Goal: Information Seeking & Learning: Check status

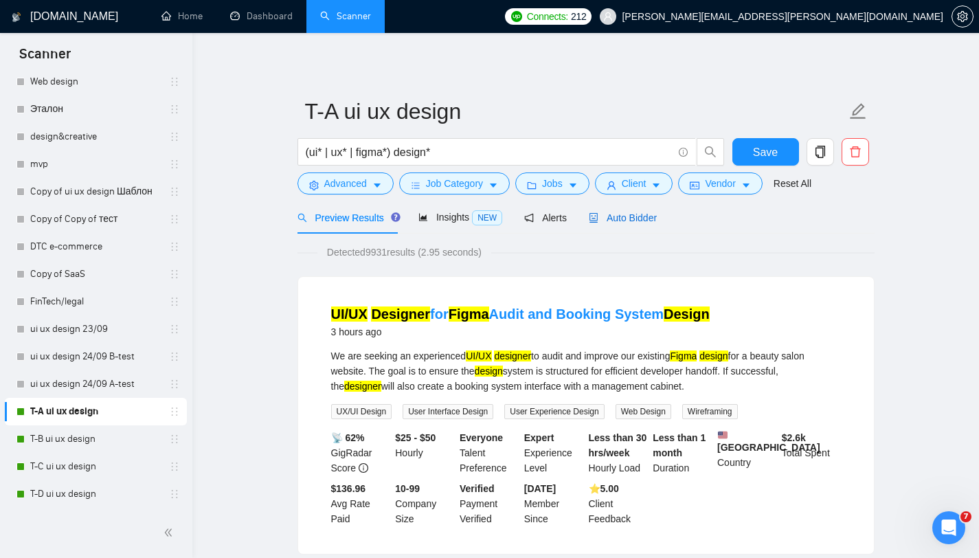
click at [628, 221] on span "Auto Bidder" at bounding box center [623, 217] width 68 height 11
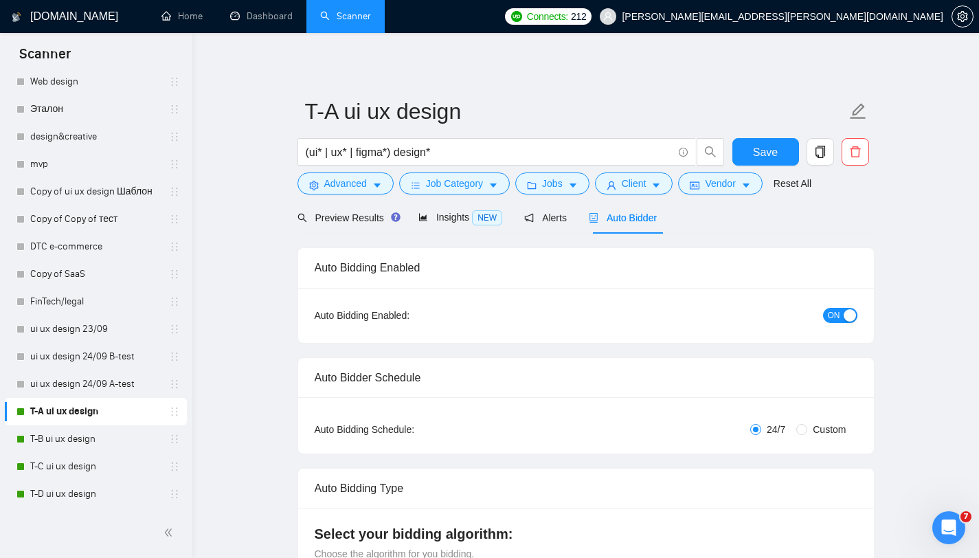
radio input "false"
radio input "true"
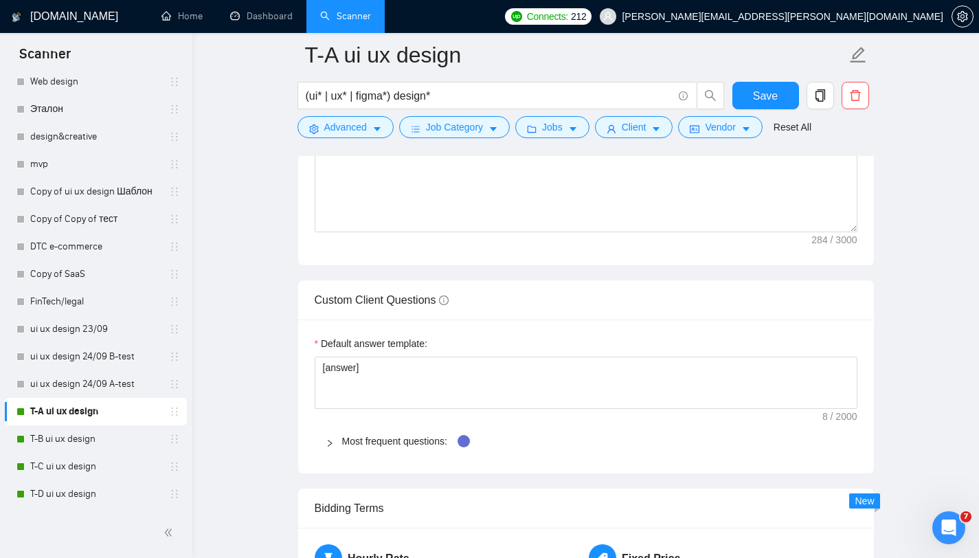
scroll to position [3885, 0]
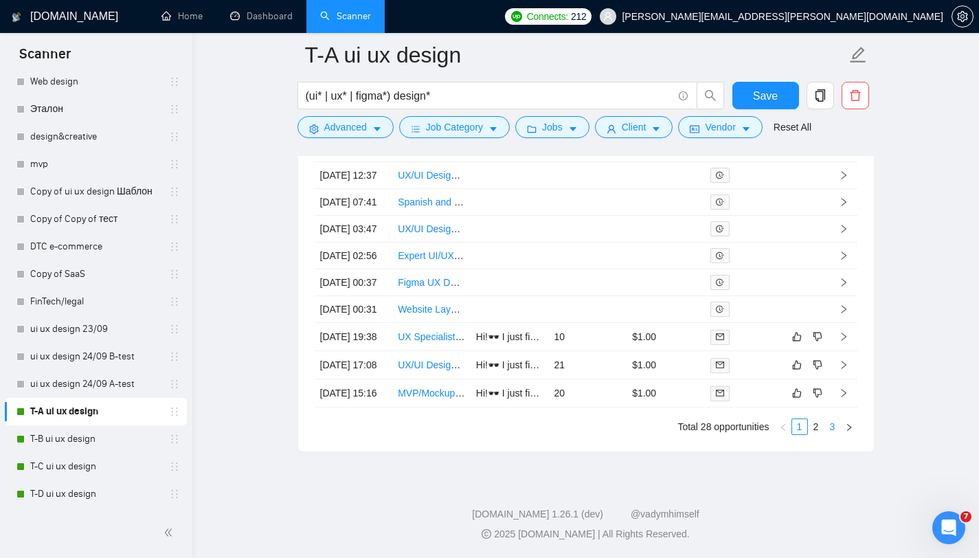
click at [829, 421] on link "3" at bounding box center [833, 426] width 15 height 15
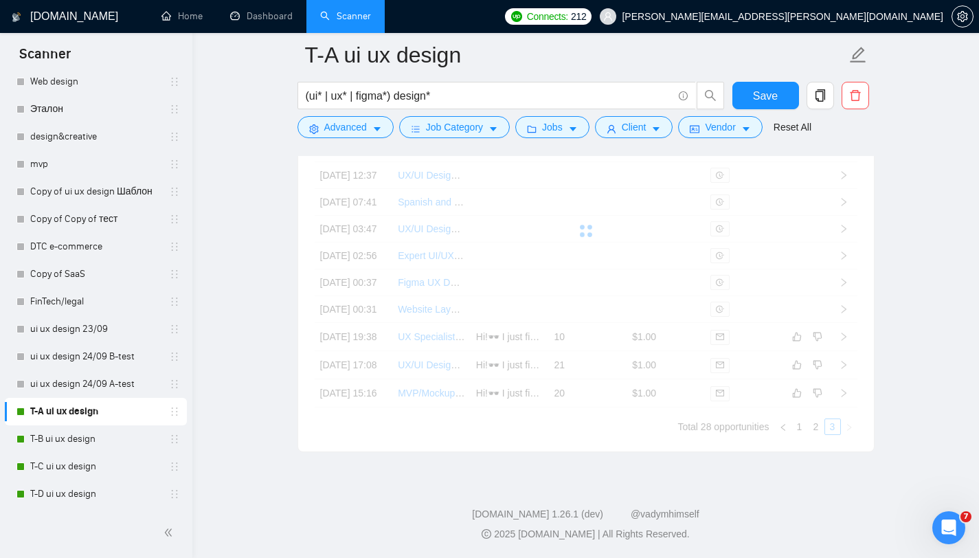
scroll to position [3801, 0]
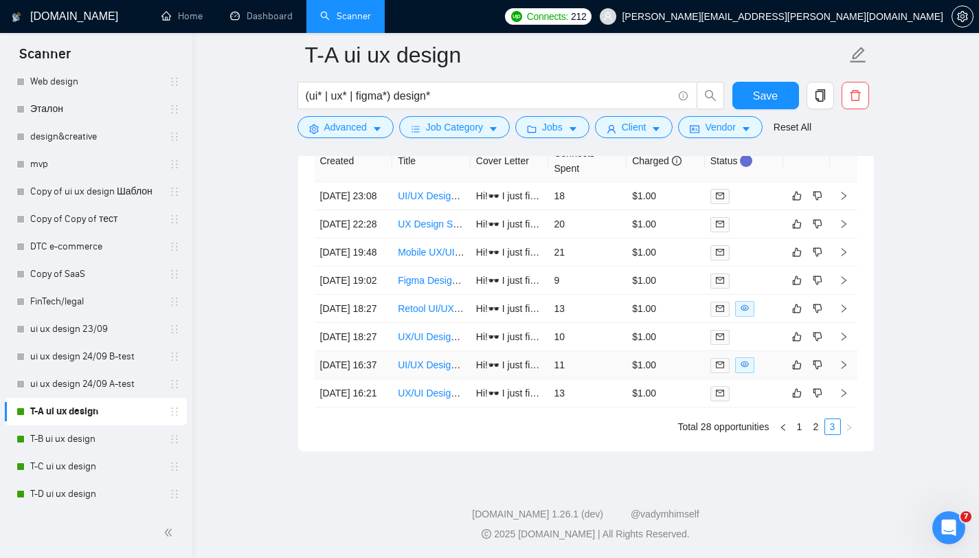
click at [433, 359] on link "UI/UX Designer for Interactive Mobile-First Web Page" at bounding box center [512, 364] width 228 height 11
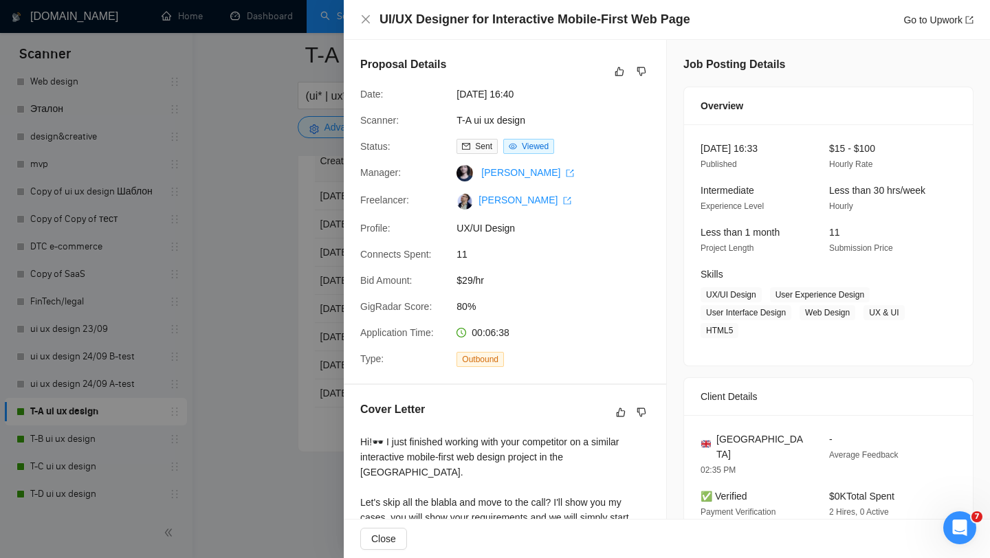
click at [308, 136] on div at bounding box center [495, 279] width 990 height 558
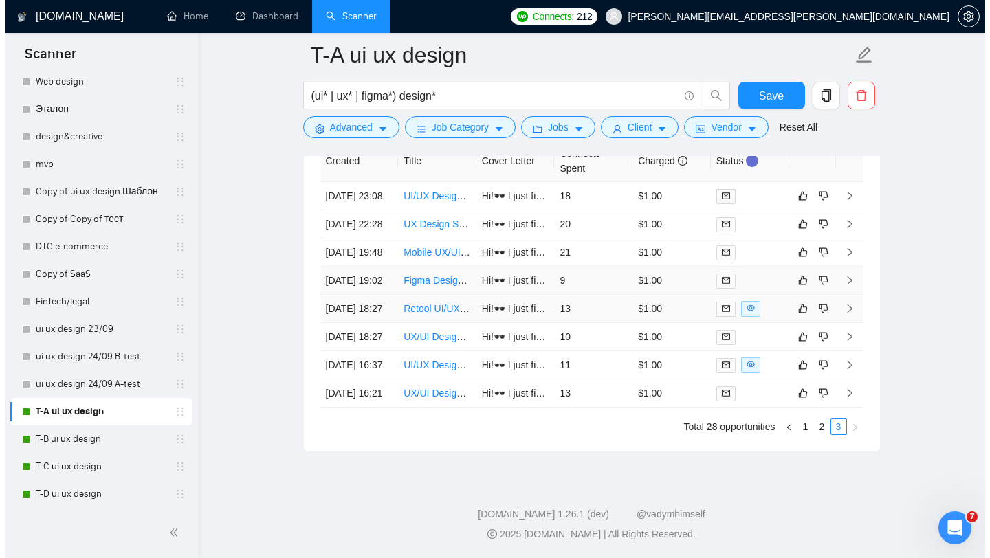
scroll to position [3738, 0]
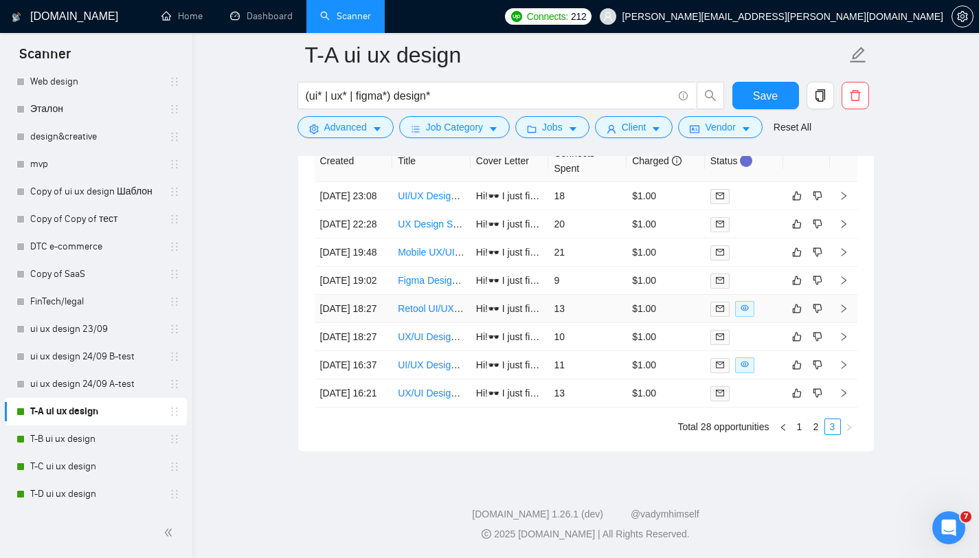
click at [434, 314] on link "Retool UI/UX Designer to Elevate a B2B Client Portal" at bounding box center [511, 308] width 227 height 11
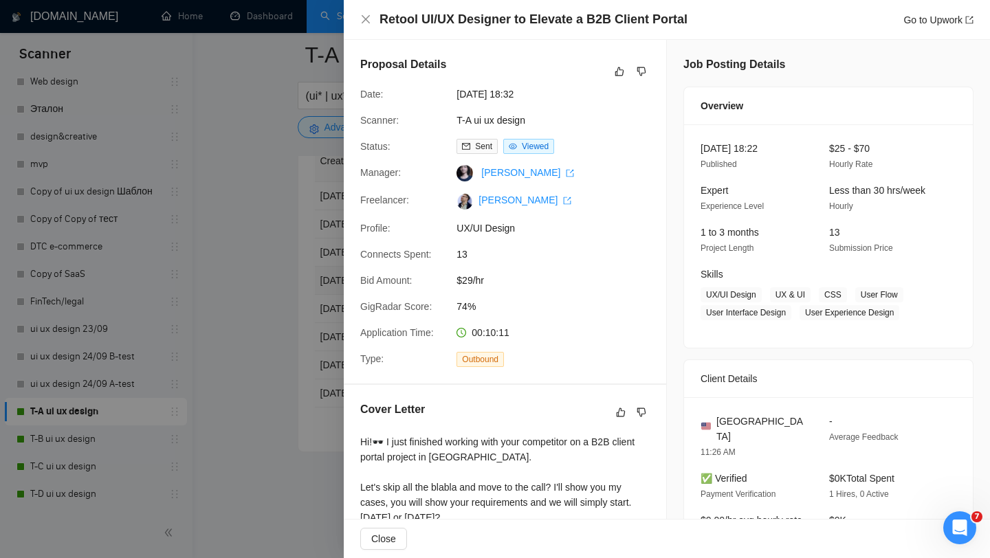
scroll to position [3668, 0]
click at [364, 19] on icon "close" at bounding box center [365, 19] width 11 height 11
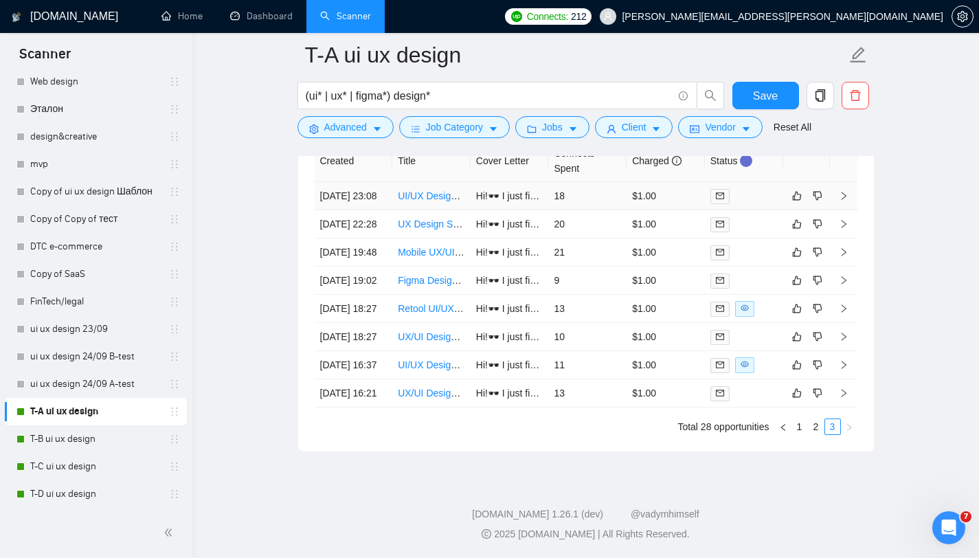
scroll to position [3801, 0]
click at [817, 421] on link "2" at bounding box center [816, 426] width 15 height 15
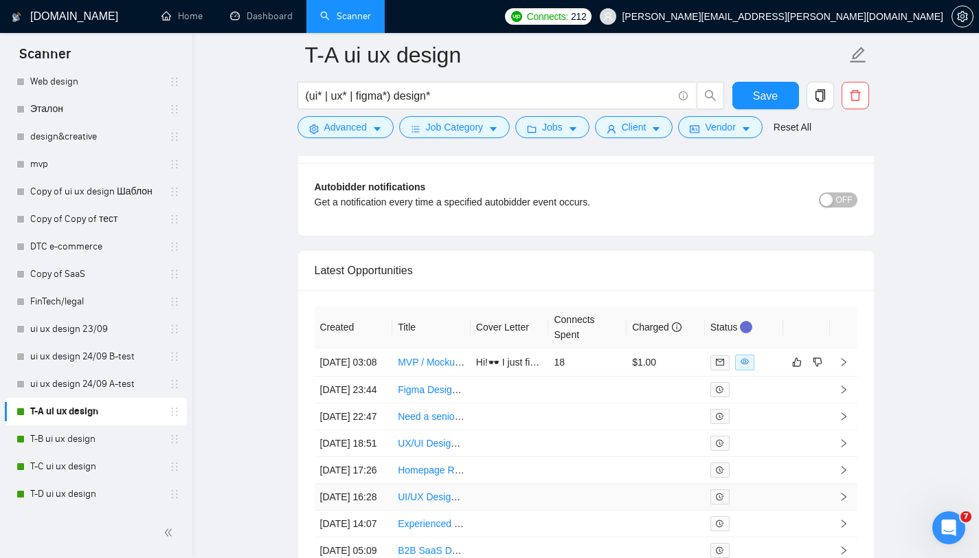
scroll to position [3538, 0]
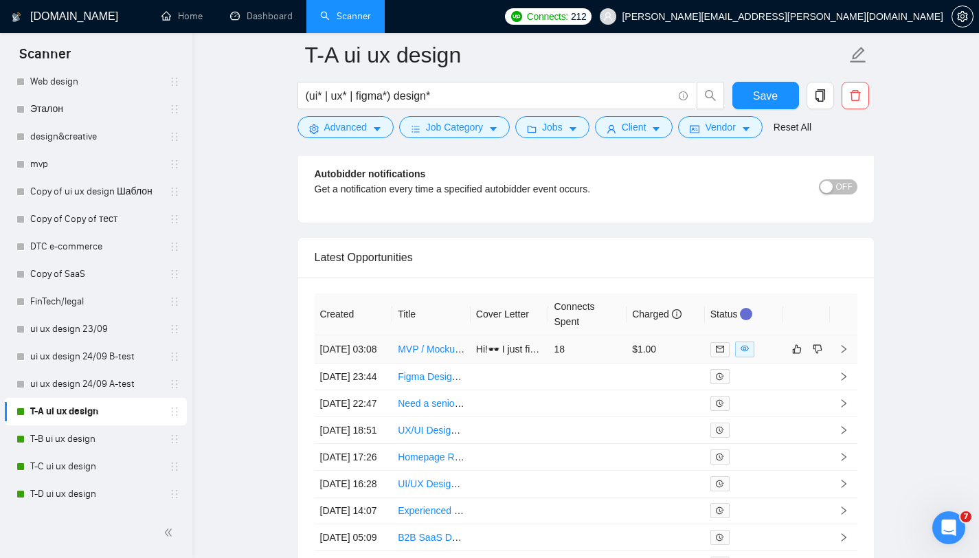
click at [441, 355] on link "MVP / Mockup Design for AI-Powered Journal App" at bounding box center [505, 349] width 215 height 11
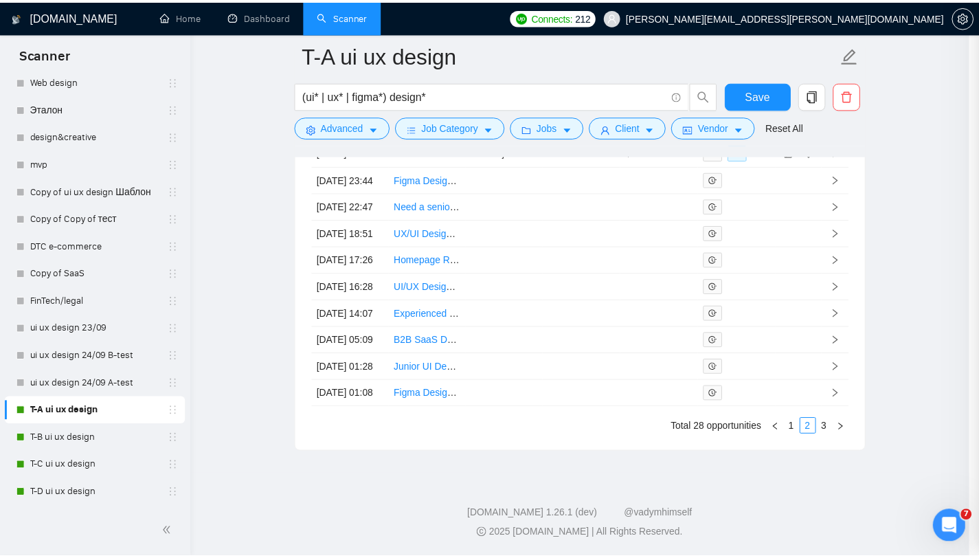
scroll to position [3885, 0]
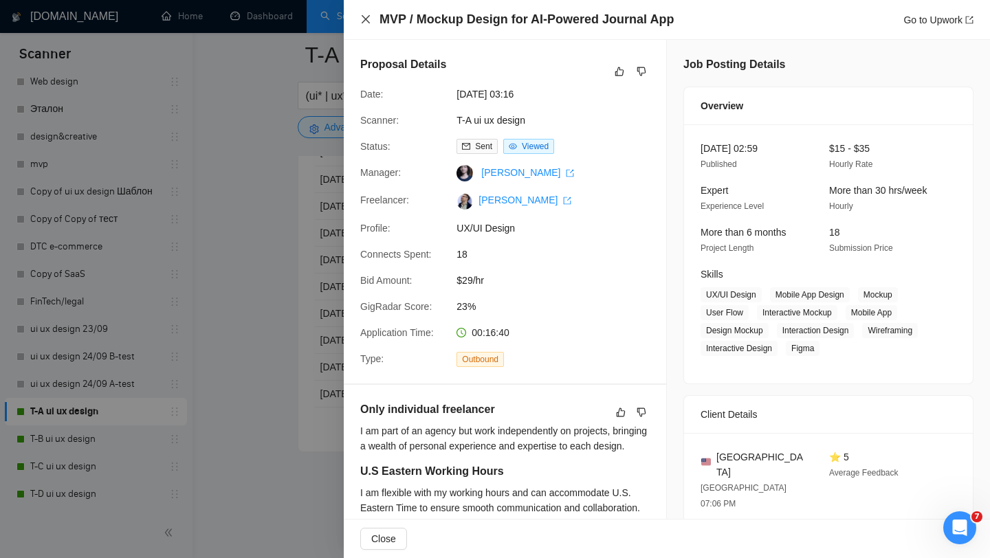
click at [366, 19] on icon "close" at bounding box center [366, 19] width 8 height 8
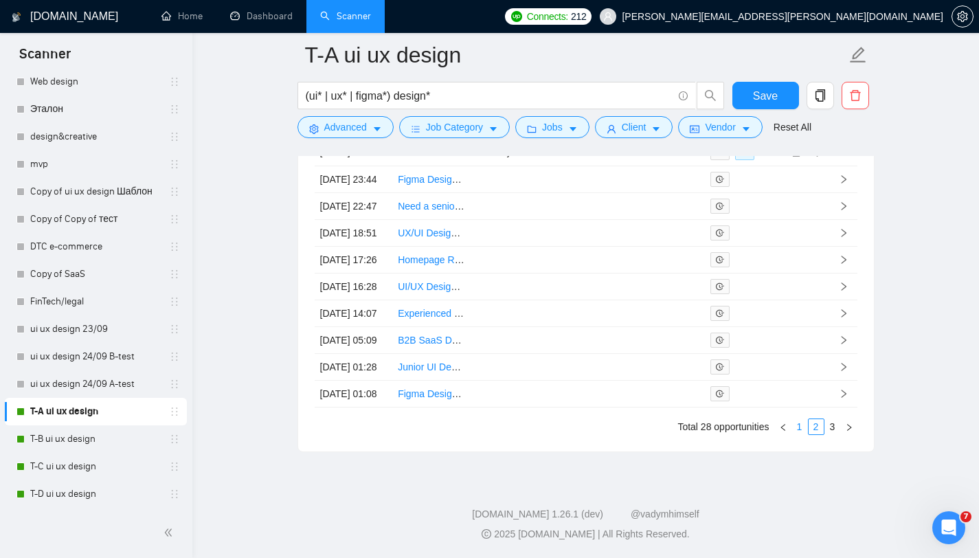
click at [799, 421] on link "1" at bounding box center [800, 426] width 15 height 15
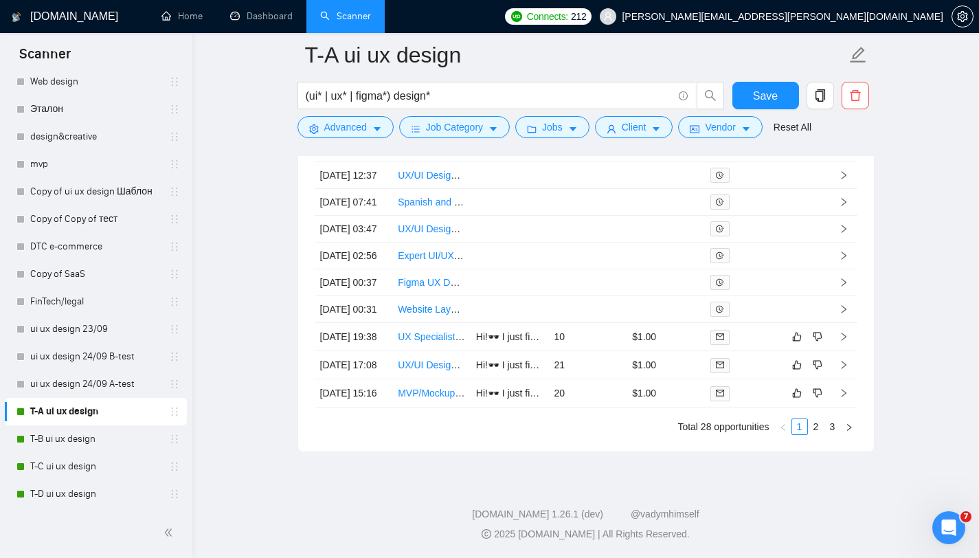
scroll to position [3885, 0]
click at [66, 421] on link "T-B ui ux design" at bounding box center [95, 438] width 131 height 27
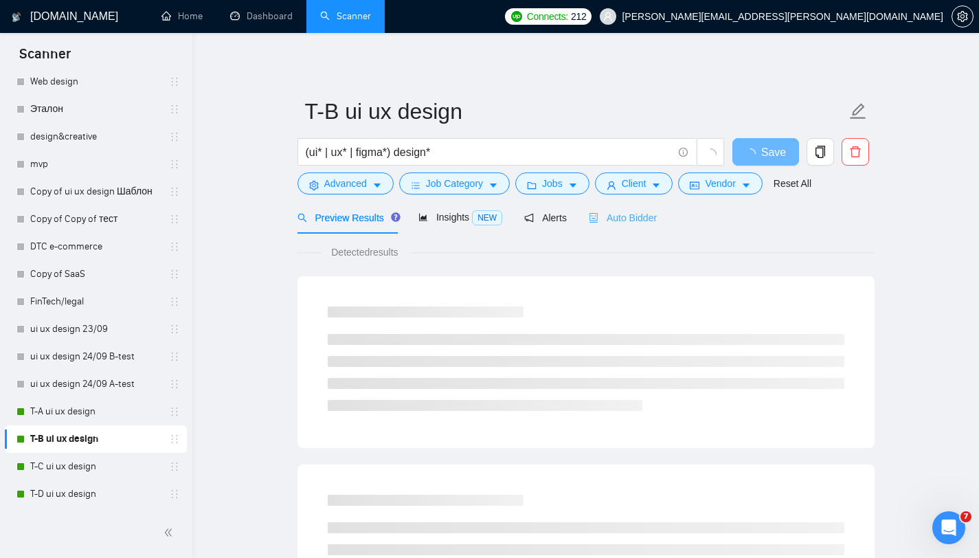
click at [629, 206] on div "Auto Bidder" at bounding box center [623, 217] width 68 height 32
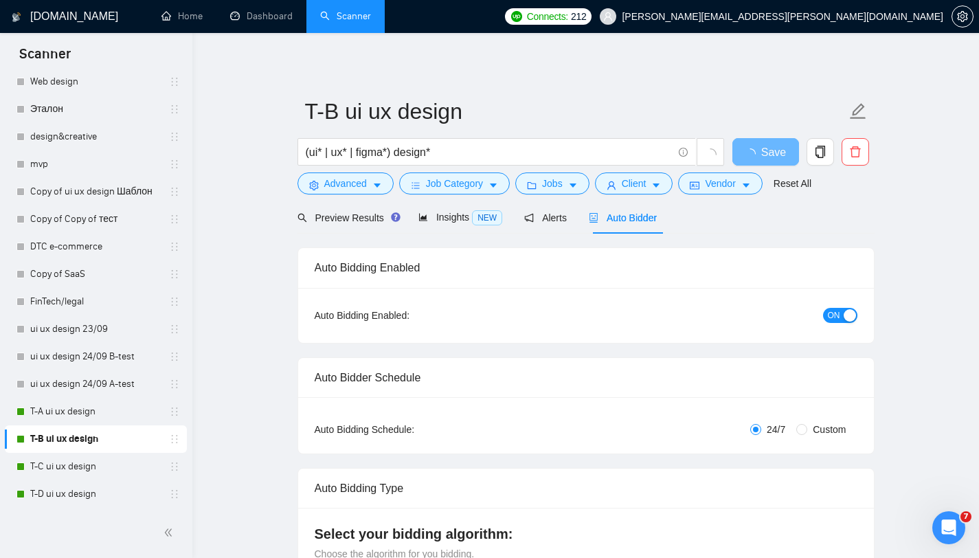
radio input "false"
radio input "true"
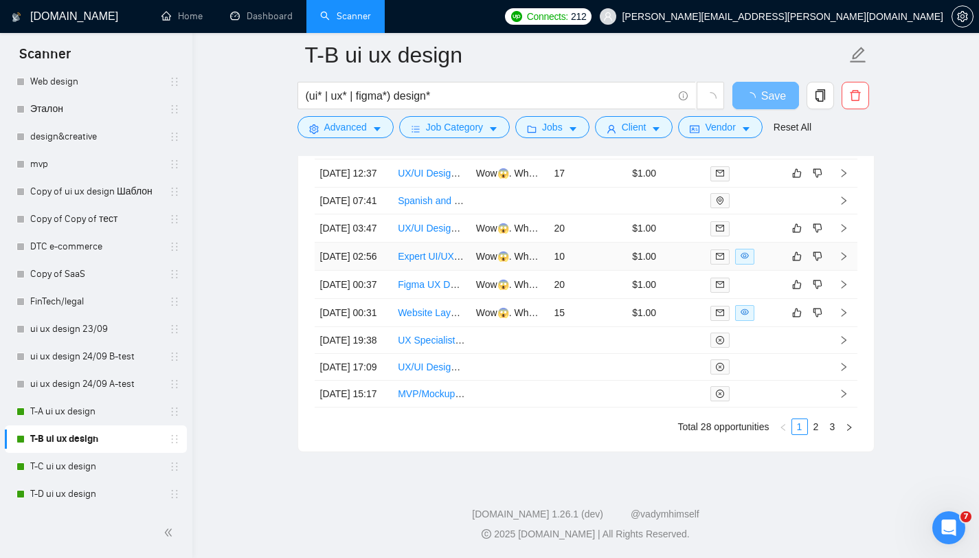
scroll to position [3735, 0]
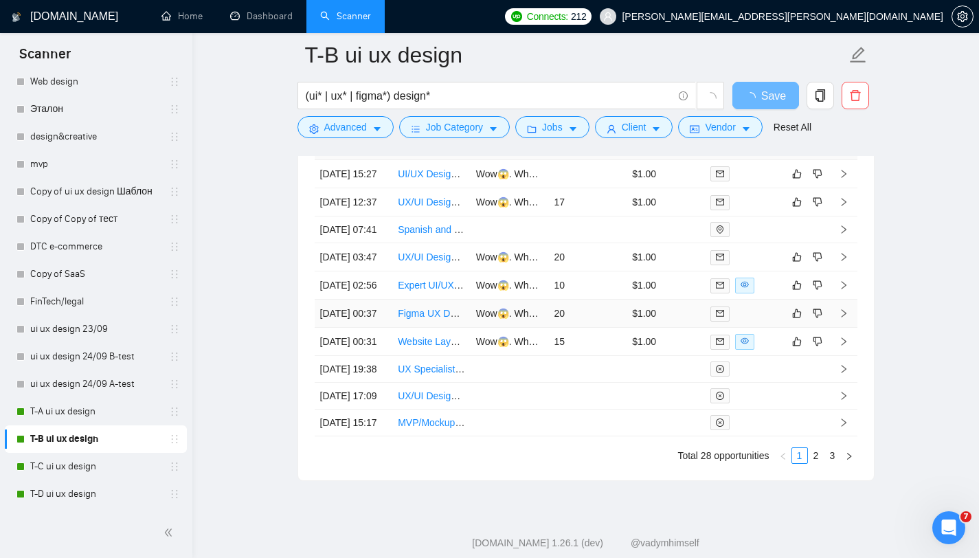
click at [833, 328] on td at bounding box center [843, 314] width 27 height 28
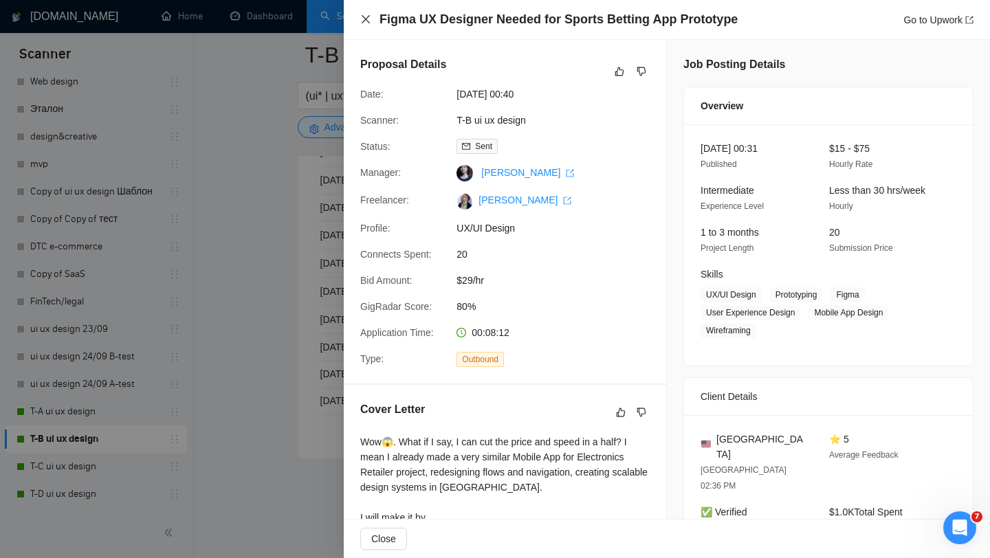
click at [361, 21] on icon "close" at bounding box center [365, 19] width 11 height 11
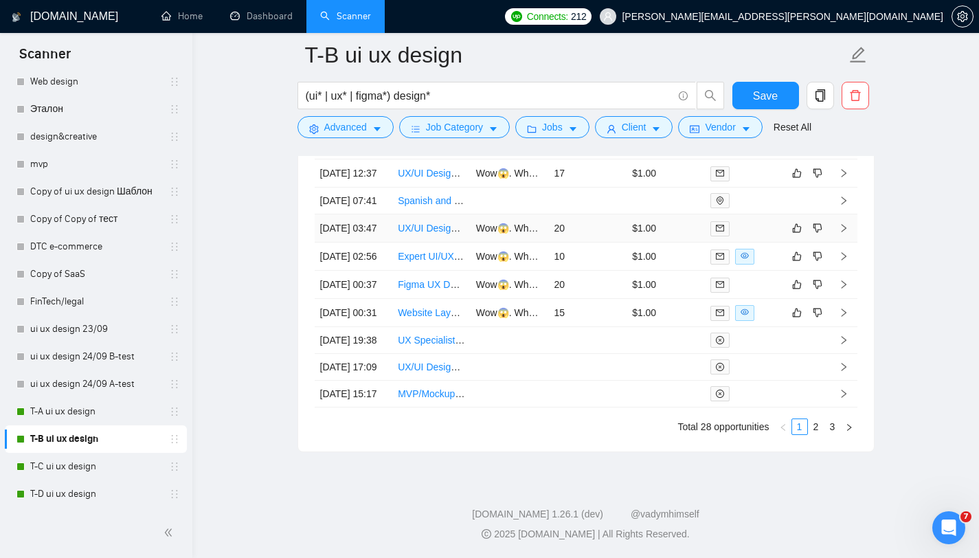
scroll to position [3885, 0]
click at [833, 421] on link "3" at bounding box center [833, 426] width 15 height 15
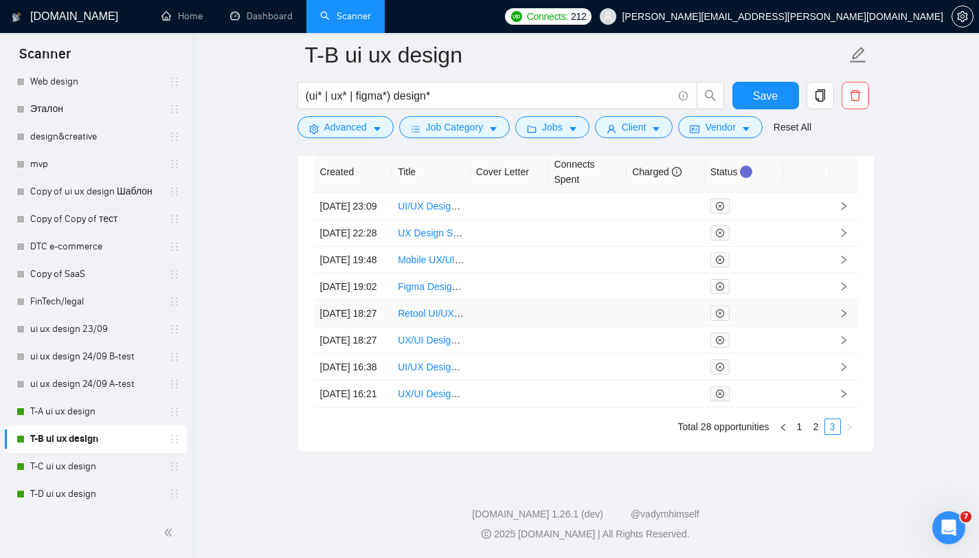
scroll to position [3801, 0]
click at [815, 421] on link "2" at bounding box center [816, 426] width 15 height 15
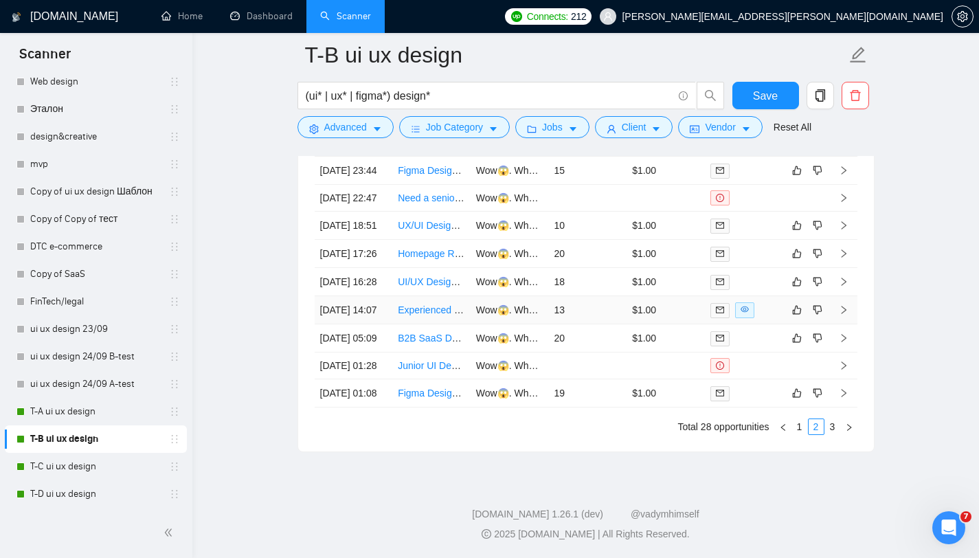
click at [424, 315] on link "Experienced Business Developer / Sales Representative for UX Design Agency" at bounding box center [567, 309] width 338 height 11
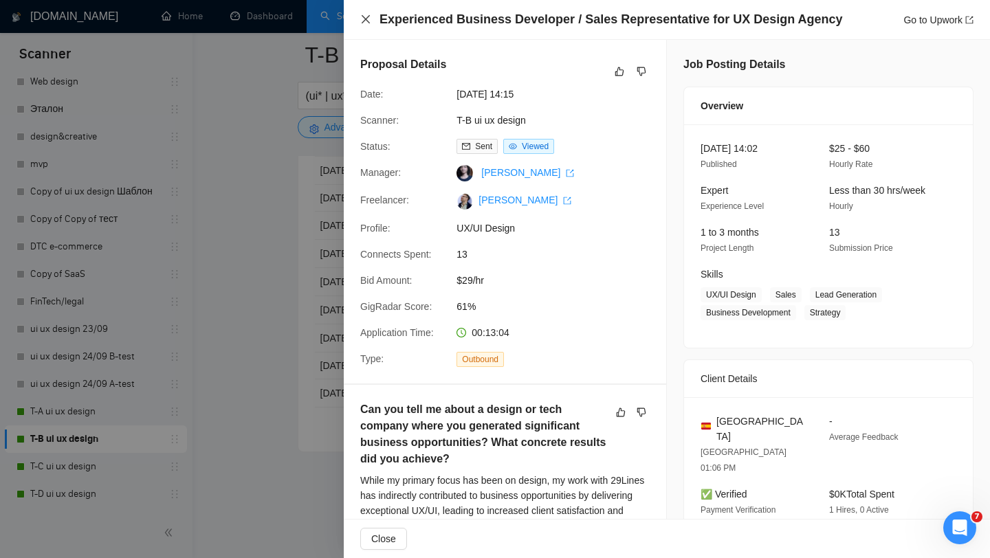
click at [362, 14] on icon "close" at bounding box center [365, 19] width 11 height 11
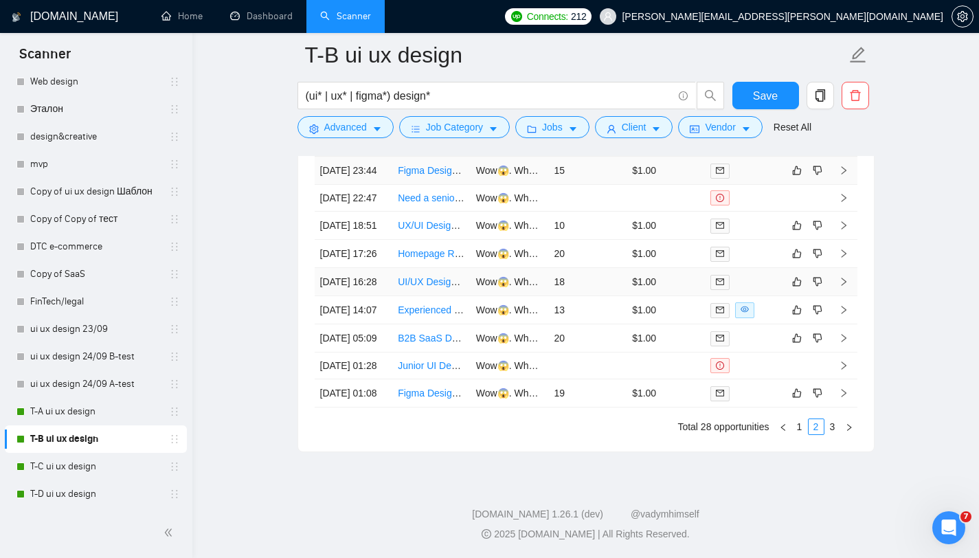
scroll to position [3885, 0]
click at [795, 421] on link "1" at bounding box center [800, 426] width 15 height 15
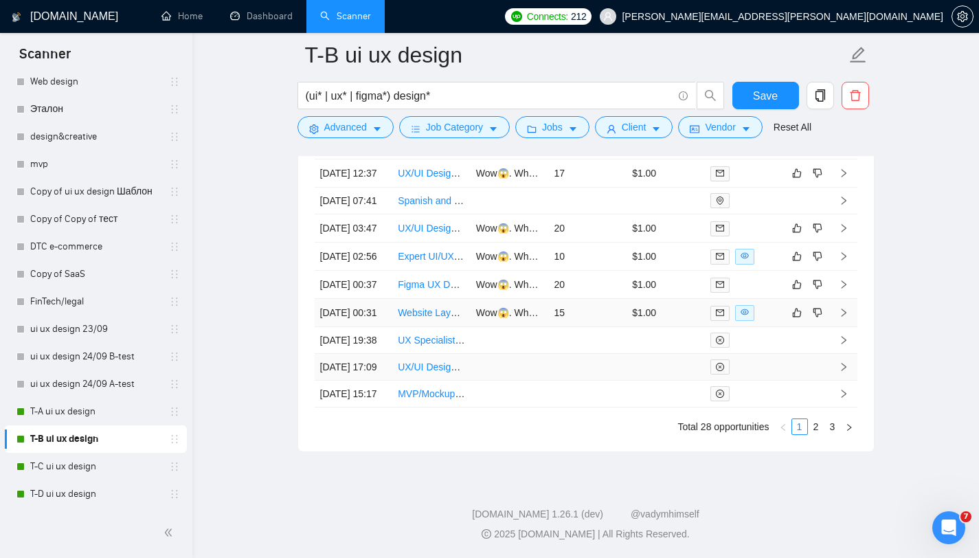
scroll to position [3805, 0]
click at [436, 318] on link "Website Layout &amp; UX Design Expert Needed" at bounding box center [504, 312] width 212 height 11
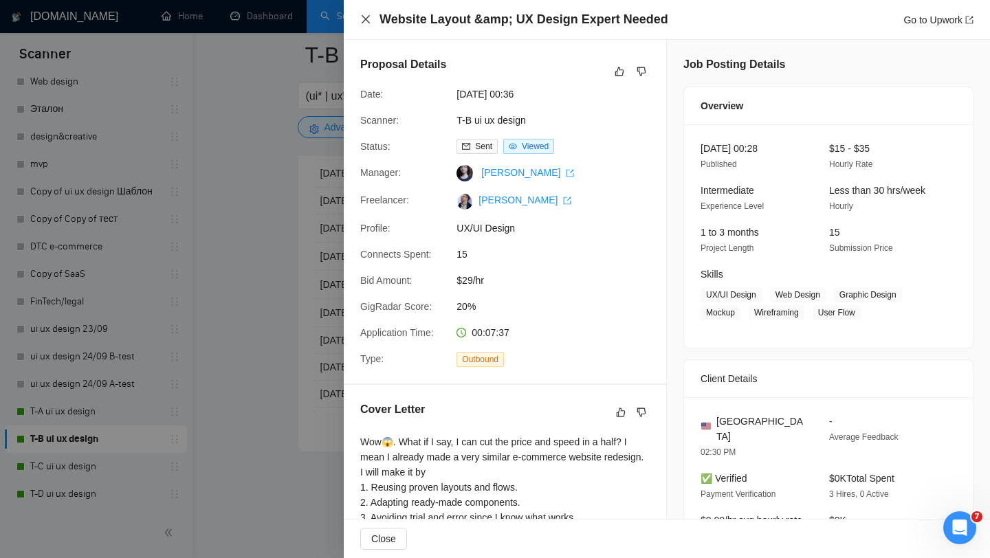
click at [366, 15] on icon "close" at bounding box center [365, 19] width 11 height 11
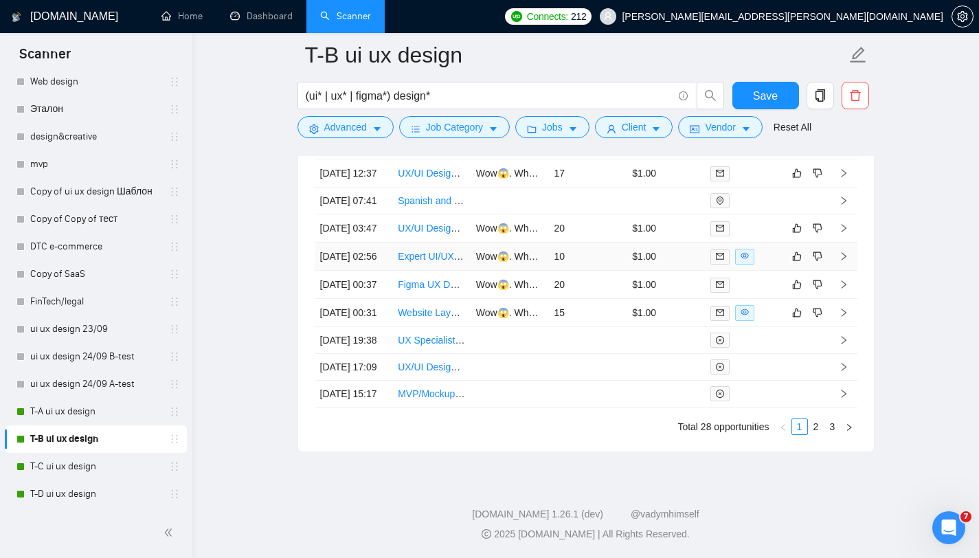
click at [421, 254] on link "Expert UI/UX Designer for Mobile Beauty/Skincare App" at bounding box center [515, 256] width 234 height 11
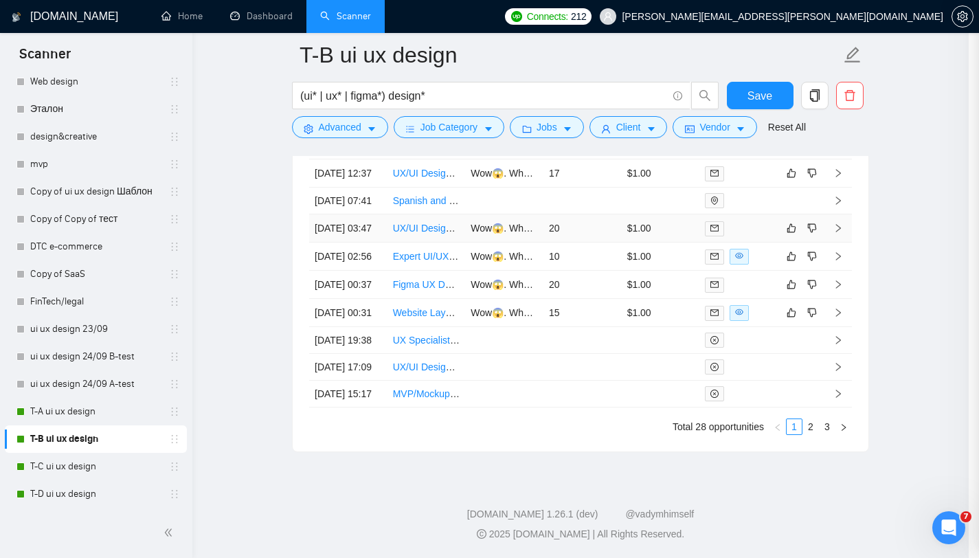
scroll to position [3635, 0]
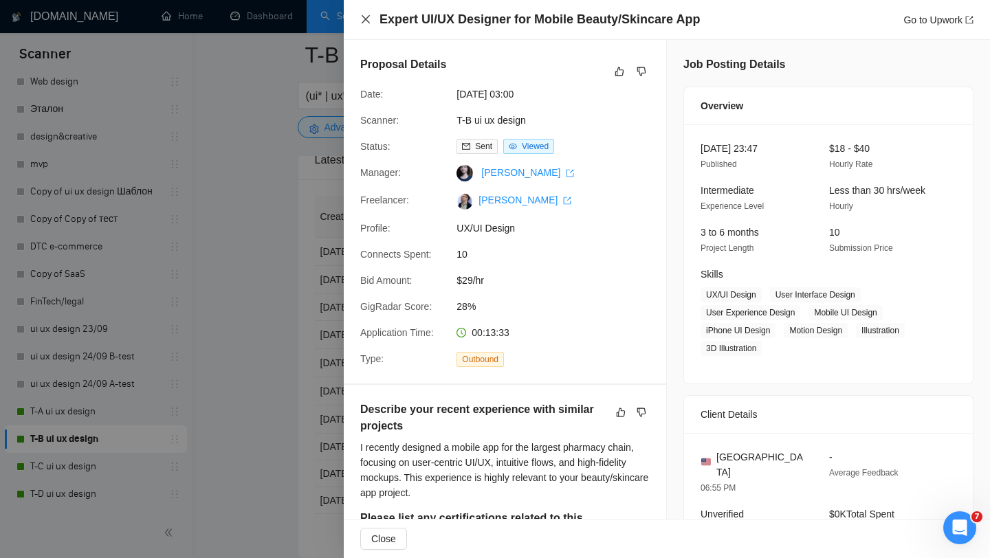
click at [366, 15] on icon "close" at bounding box center [365, 19] width 11 height 11
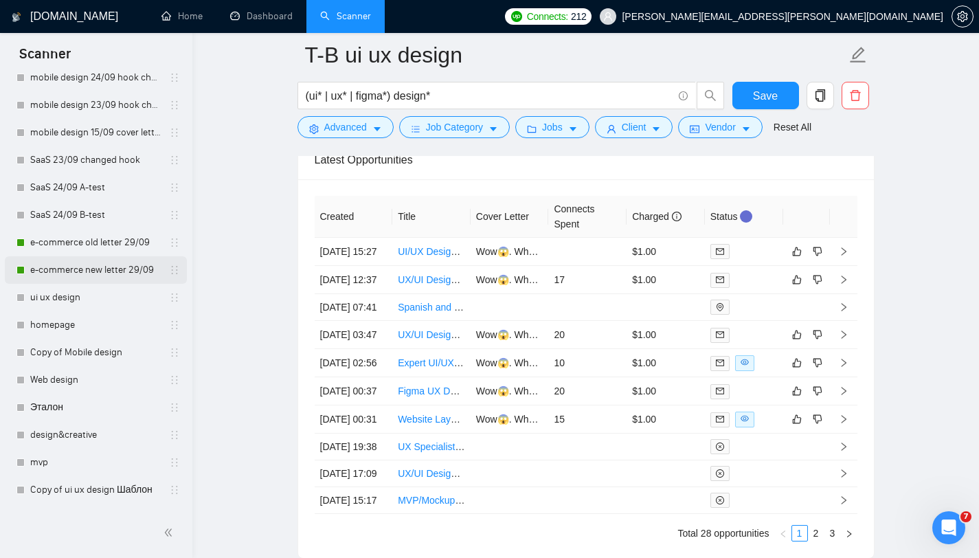
scroll to position [258, 0]
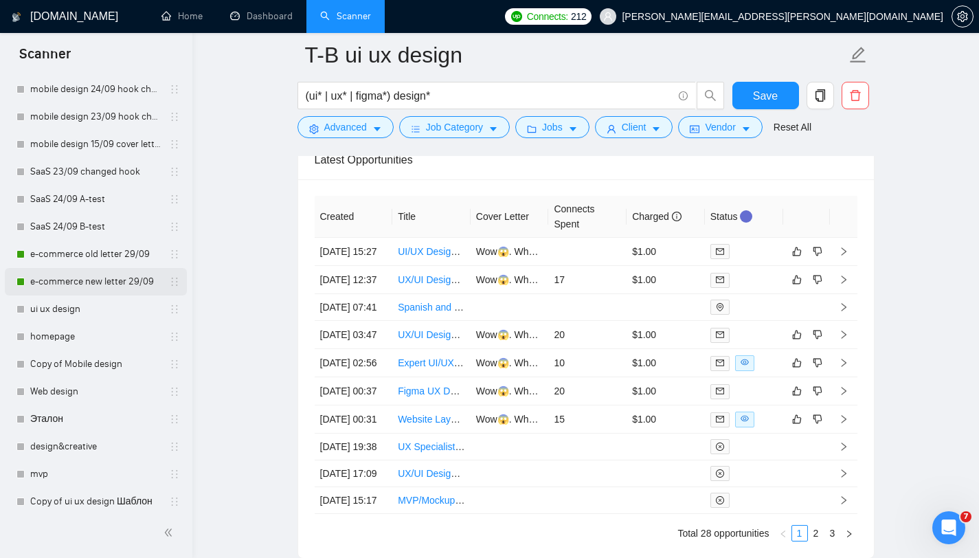
click at [100, 284] on link "e-commerce new letter 29/09" at bounding box center [95, 281] width 131 height 27
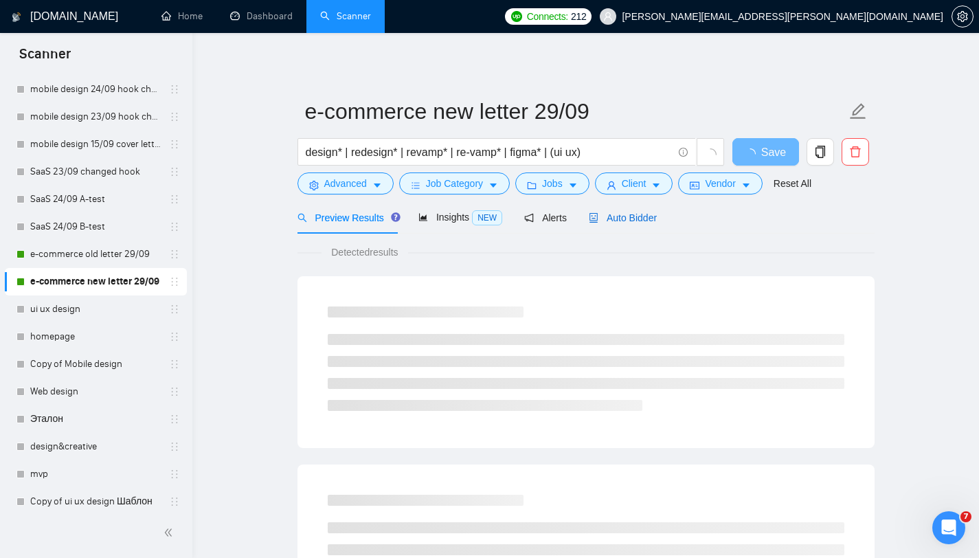
click at [626, 217] on span "Auto Bidder" at bounding box center [623, 217] width 68 height 11
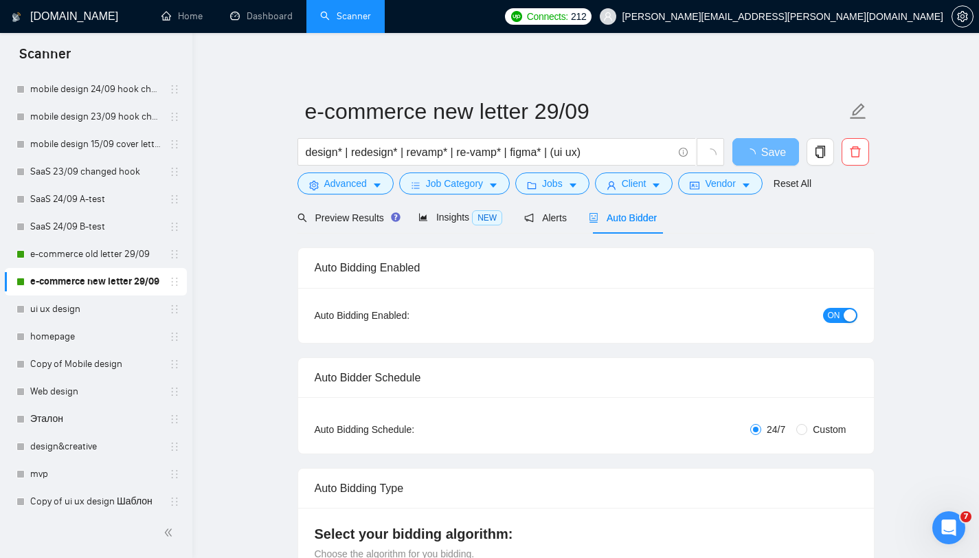
radio input "false"
radio input "true"
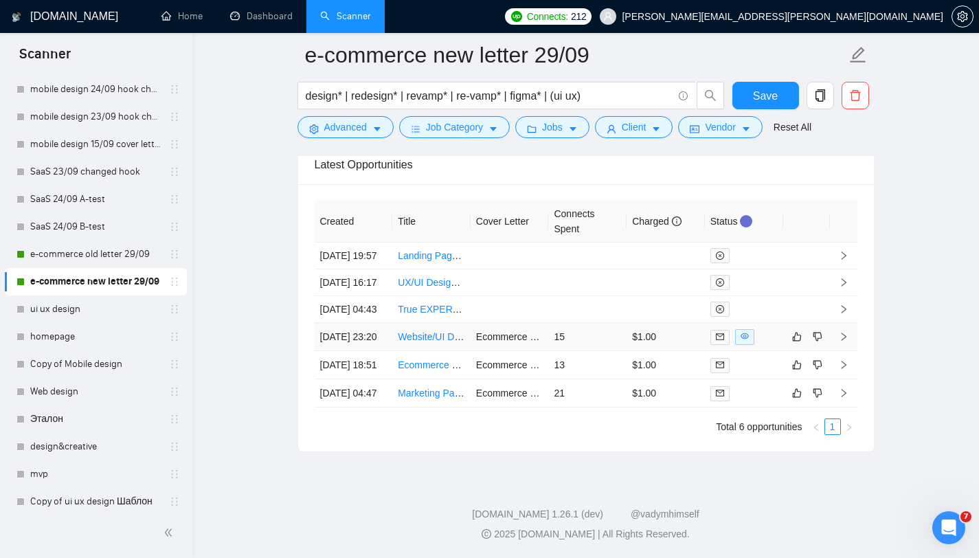
scroll to position [3703, 0]
click at [413, 342] on link "Website/UI Designer Needed for Snack Brand Visual Overhaul - Shopify" at bounding box center [551, 336] width 307 height 11
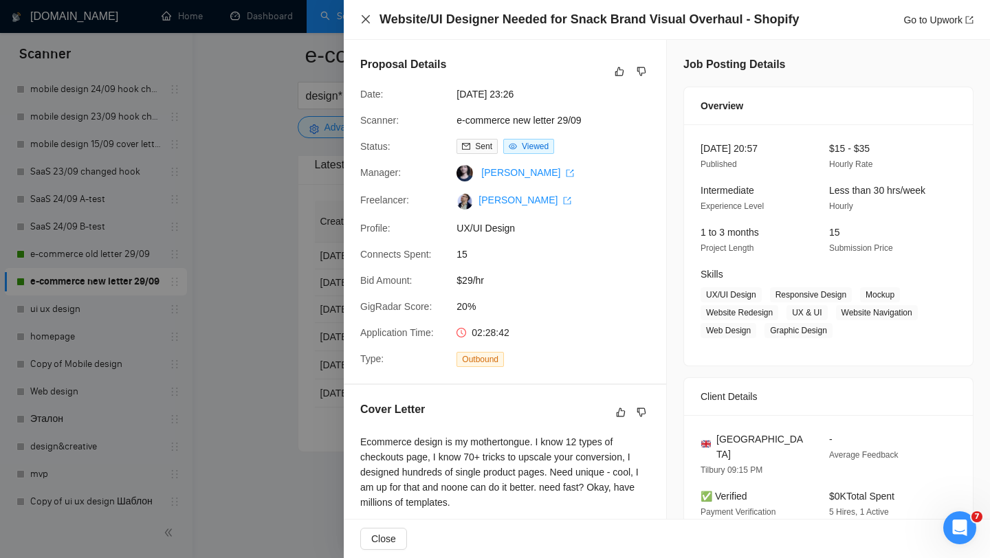
click at [363, 19] on icon "close" at bounding box center [365, 19] width 11 height 11
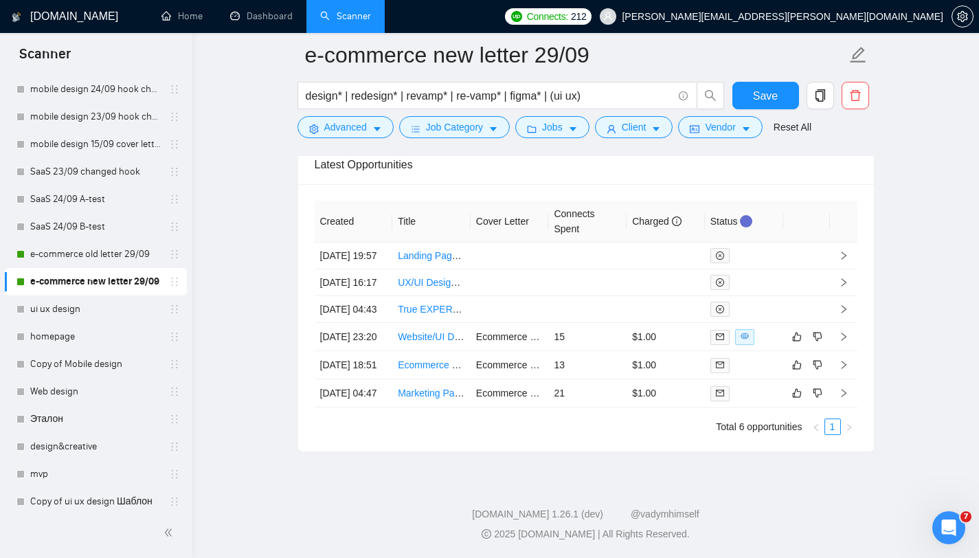
scroll to position [3717, 0]
click at [411, 331] on link "Website/UI Designer Needed for Snack Brand Visual Overhaul - Shopify" at bounding box center [551, 336] width 307 height 11
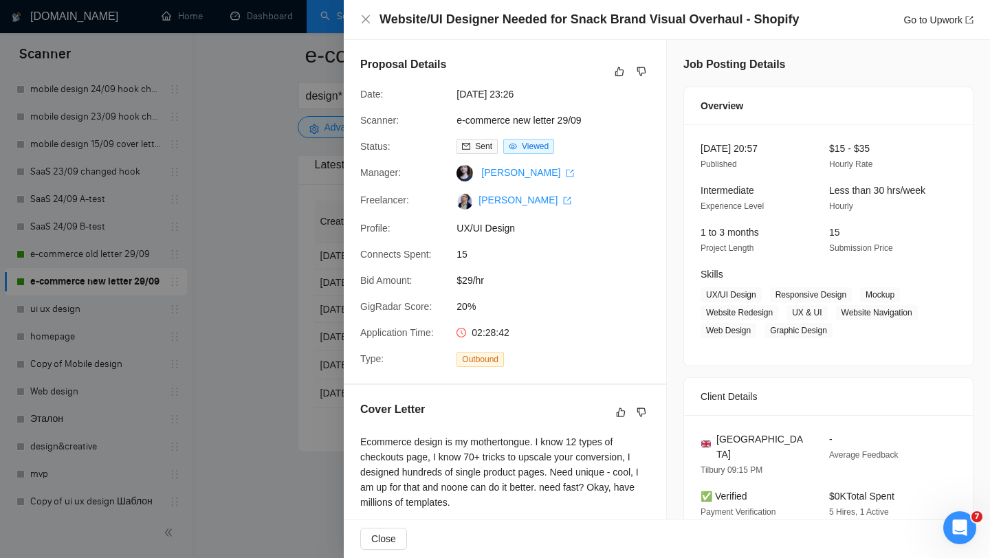
click at [74, 357] on div at bounding box center [495, 279] width 990 height 558
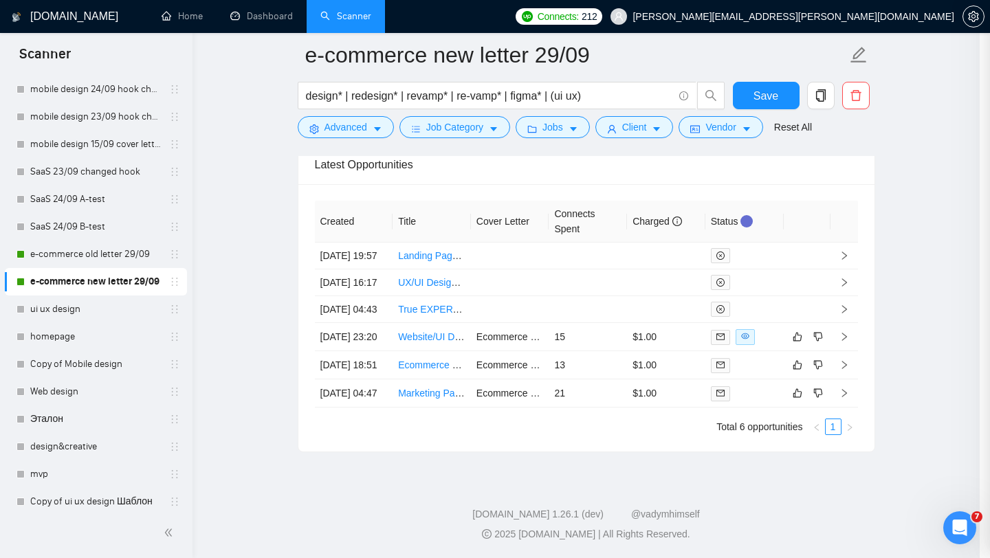
click at [231, 345] on div at bounding box center [495, 279] width 990 height 558
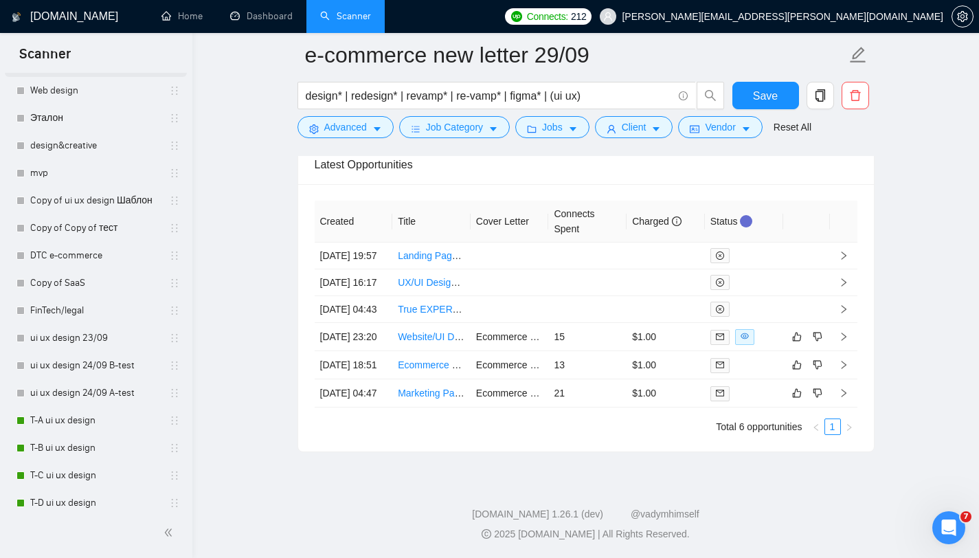
scroll to position [568, 0]
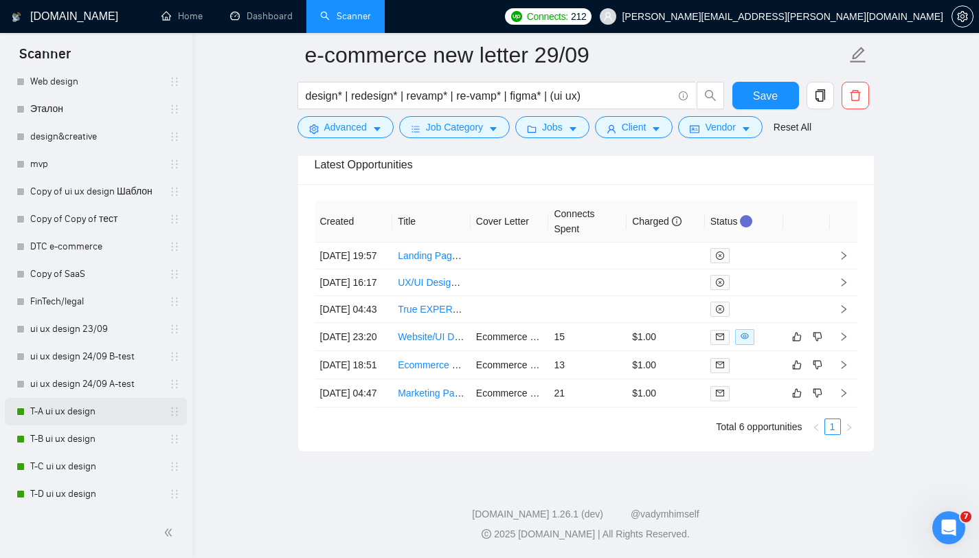
click at [89, 416] on link "T-A ui ux design" at bounding box center [95, 411] width 131 height 27
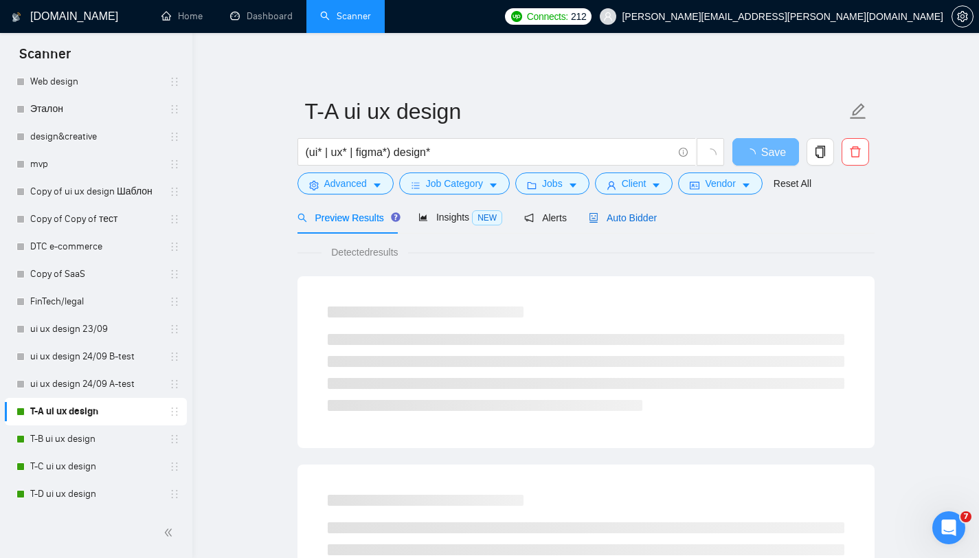
click at [633, 223] on span "Auto Bidder" at bounding box center [623, 217] width 68 height 11
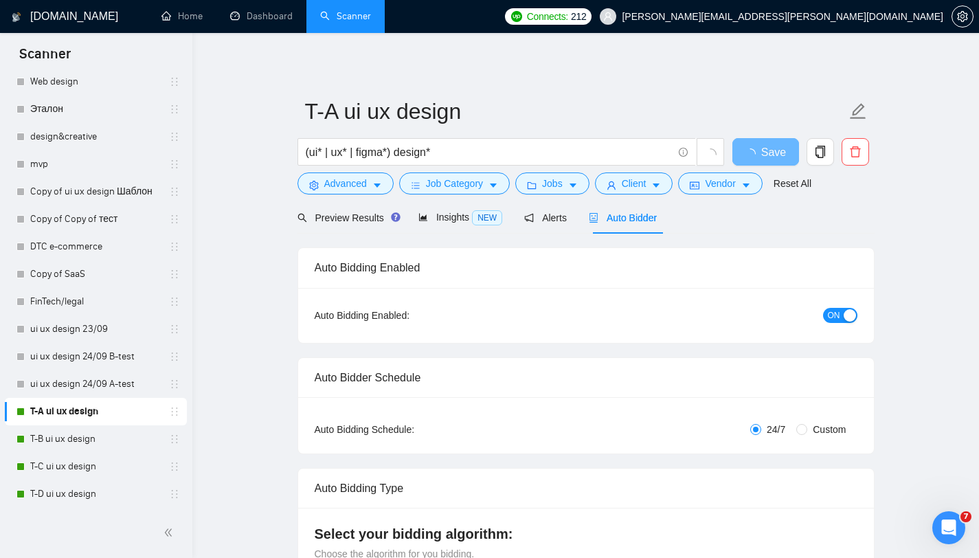
radio input "false"
radio input "true"
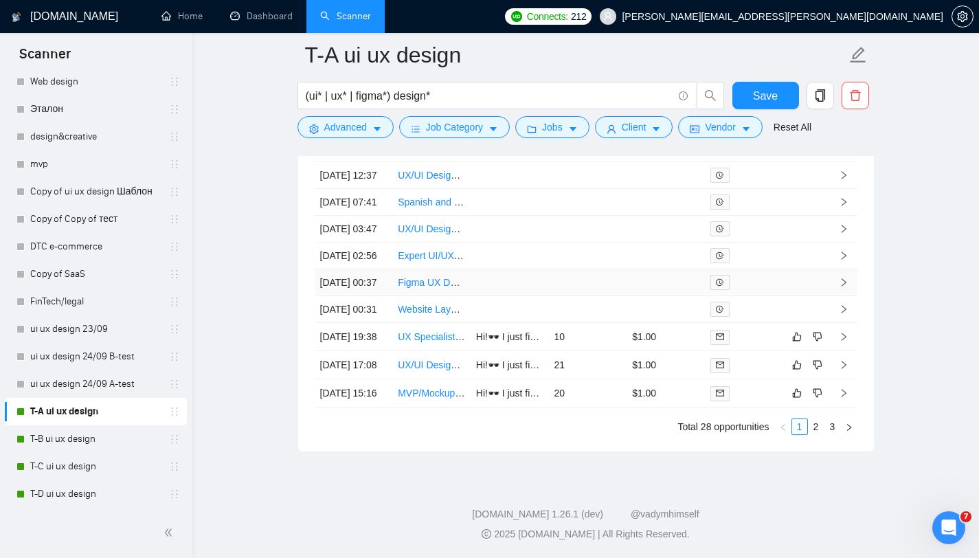
scroll to position [3885, 0]
click at [834, 421] on link "3" at bounding box center [833, 426] width 15 height 15
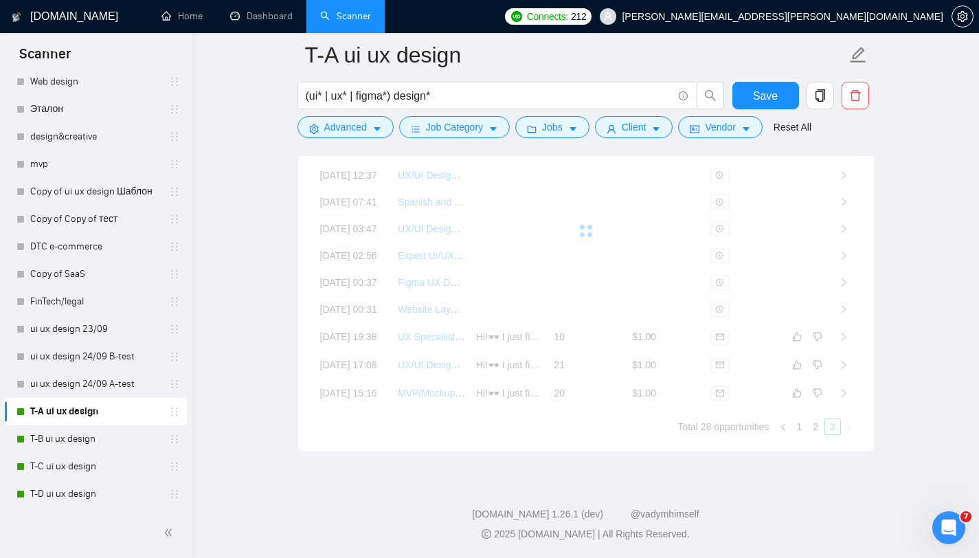
scroll to position [3801, 0]
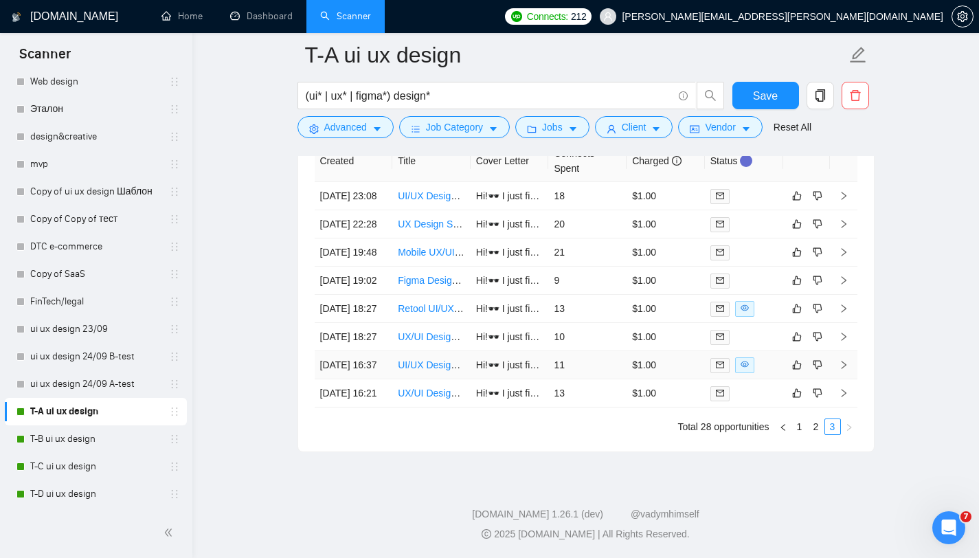
click at [413, 359] on link "UI/UX Designer for Interactive Mobile-First Web Page" at bounding box center [512, 364] width 228 height 11
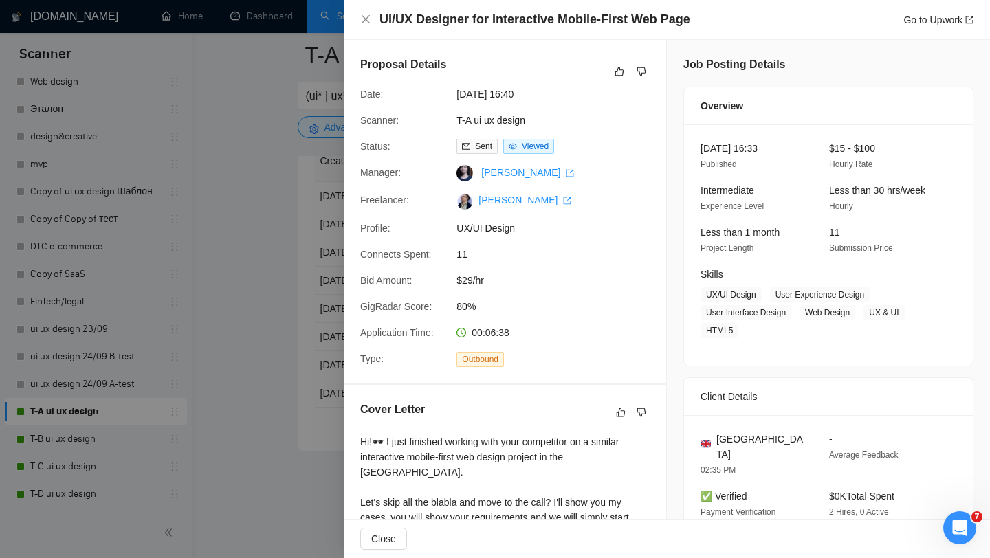
click at [366, 27] on div "UI/UX Designer for Interactive Mobile-First Web Page Go to Upwork" at bounding box center [666, 19] width 613 height 17
click at [366, 21] on icon "close" at bounding box center [365, 19] width 11 height 11
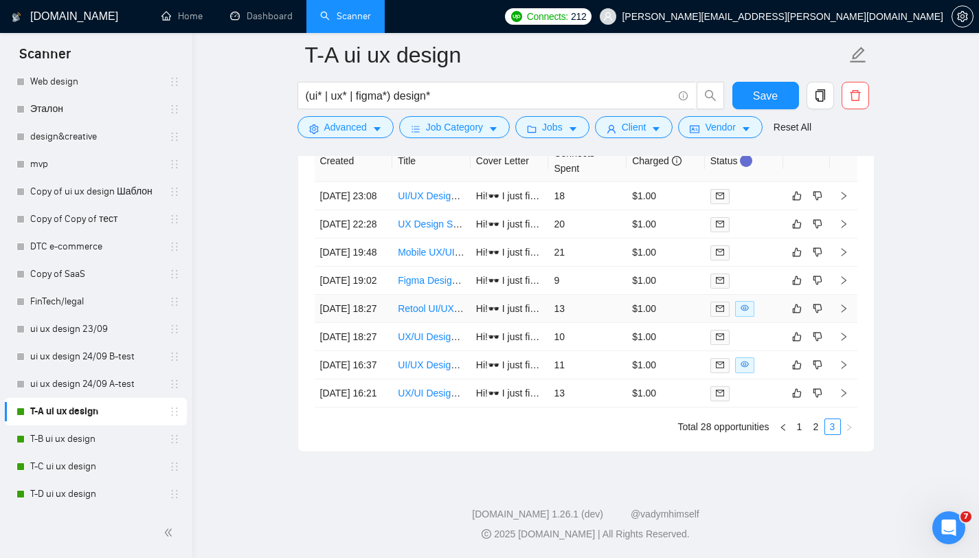
click at [435, 303] on link "Retool UI/UX Designer to Elevate a B2B Client Portal" at bounding box center [511, 308] width 227 height 11
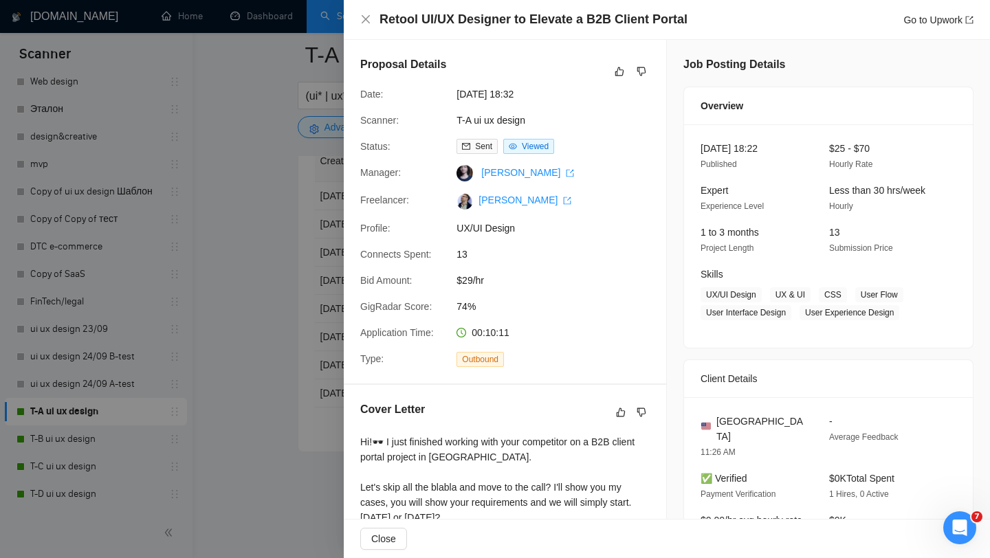
click at [814, 421] on div "Proposal Details Date: [DATE] 18:32 Scanner: T-A ui ux design Status: Sent View…" at bounding box center [667, 411] width 646 height 742
click at [368, 12] on div "Retool UI/UX Designer to Elevate a B2B Client Portal Go to Upwork" at bounding box center [666, 19] width 613 height 17
click at [368, 14] on icon "close" at bounding box center [365, 19] width 11 height 11
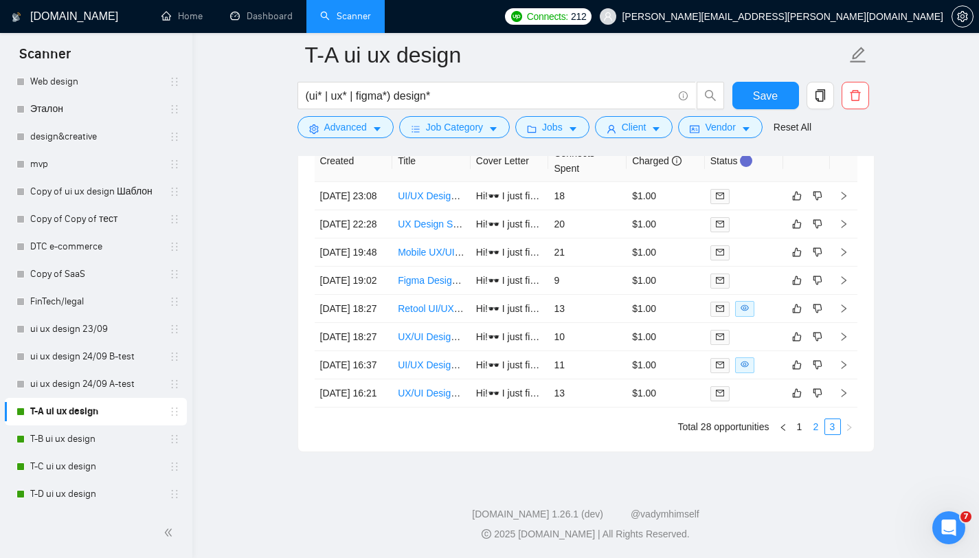
click at [810, 421] on link "2" at bounding box center [816, 426] width 15 height 15
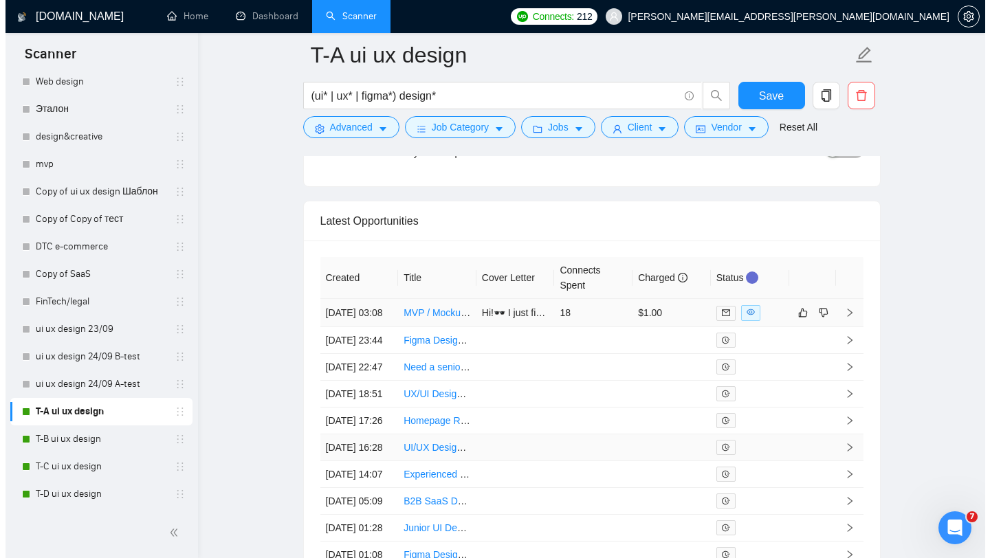
scroll to position [3553, 0]
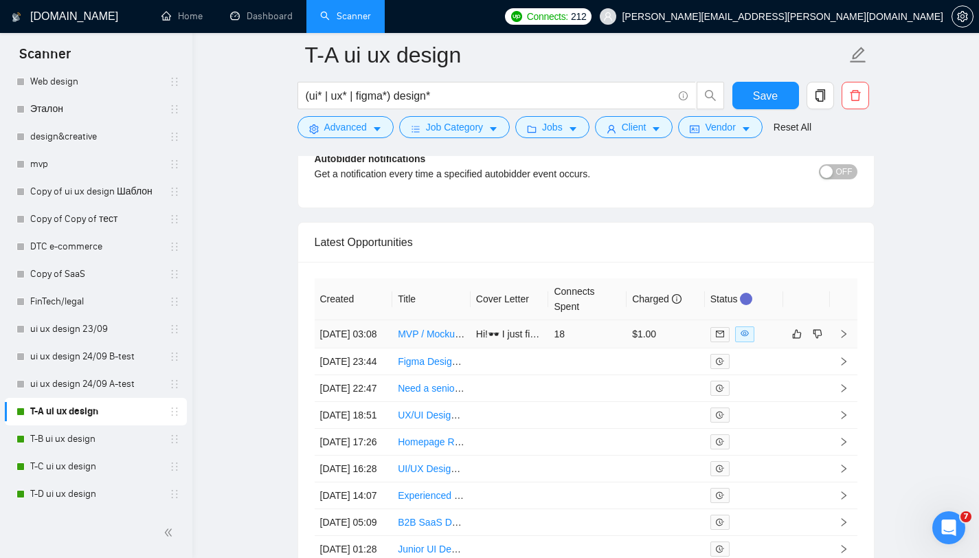
click at [416, 334] on link "MVP / Mockup Design for AI-Powered Journal App" at bounding box center [505, 334] width 215 height 11
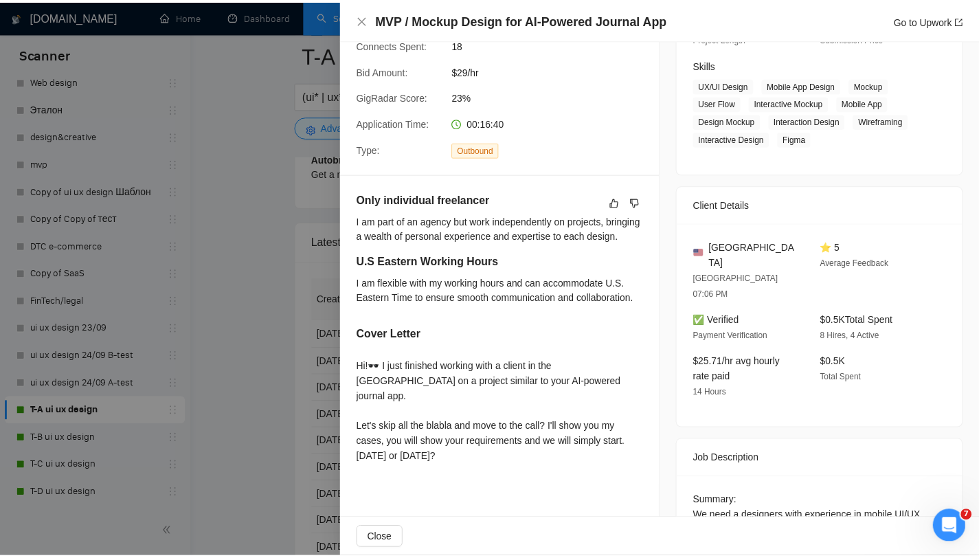
scroll to position [236, 0]
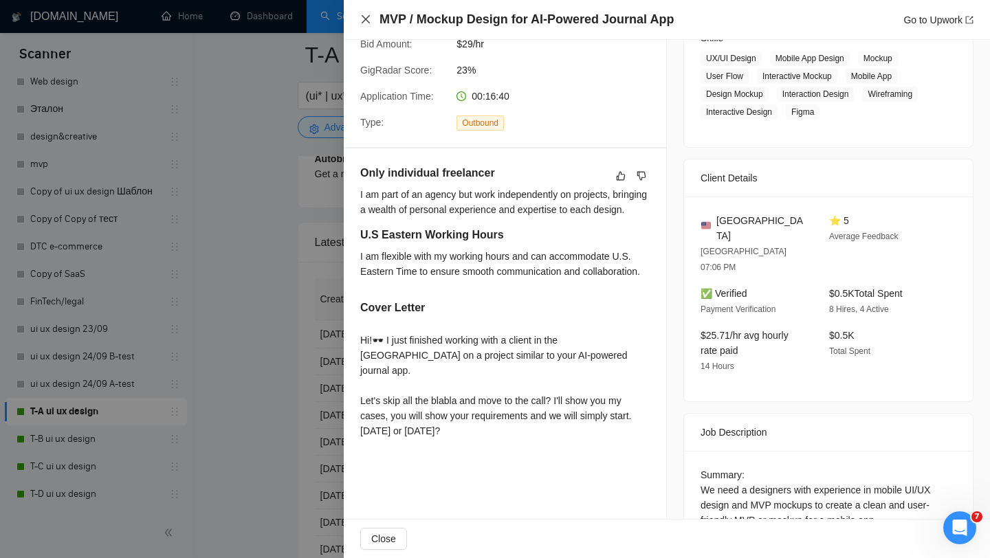
click at [363, 23] on icon "close" at bounding box center [365, 19] width 11 height 11
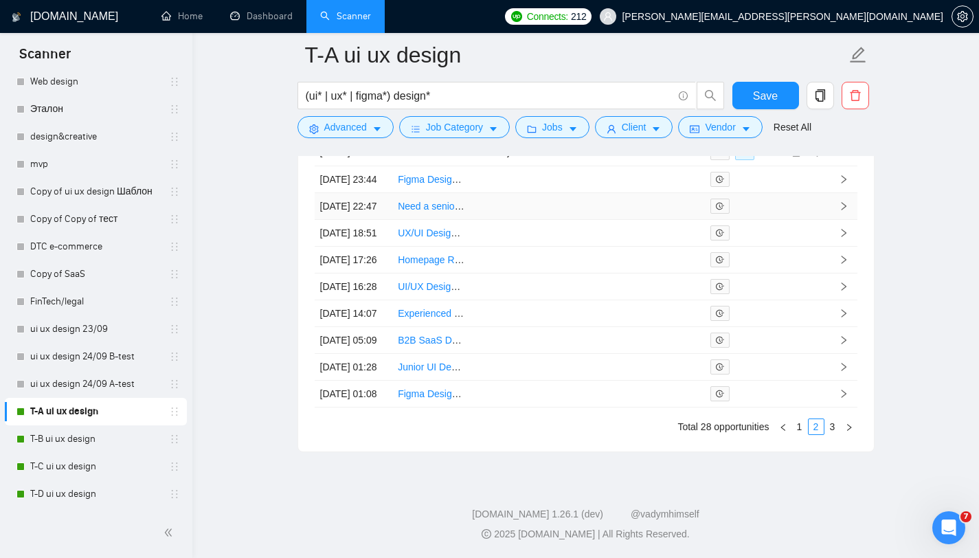
scroll to position [3885, 0]
click at [799, 421] on link "1" at bounding box center [800, 426] width 15 height 15
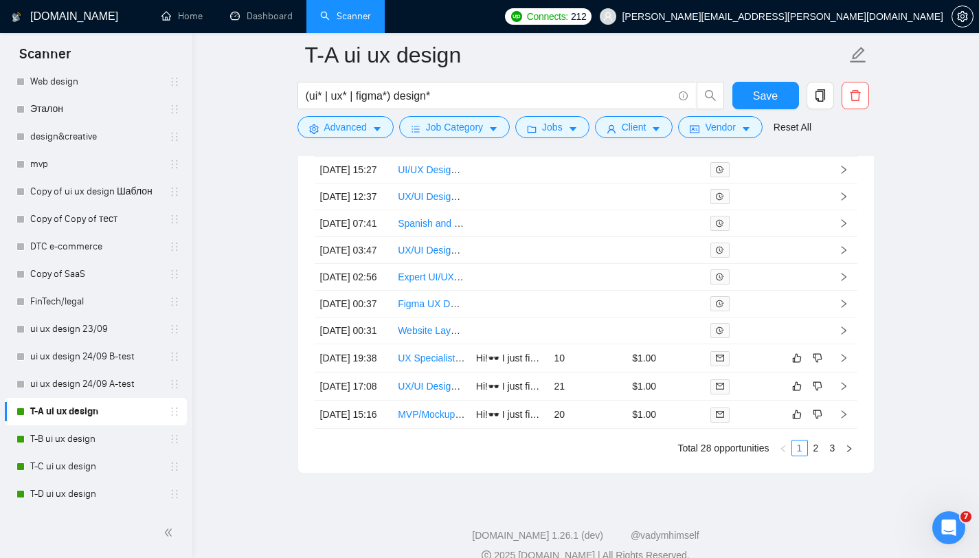
scroll to position [3780, 0]
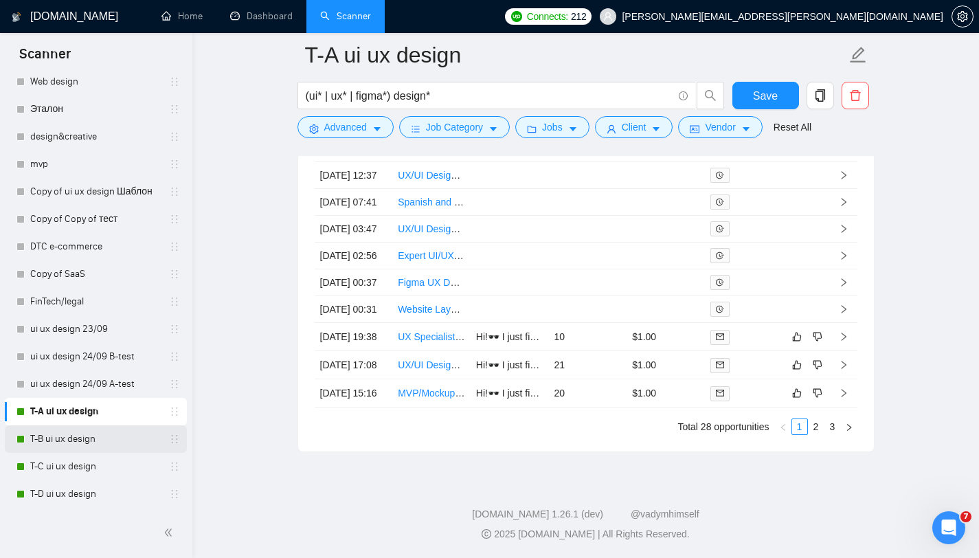
click at [61, 421] on link "T-B ui ux design" at bounding box center [95, 438] width 131 height 27
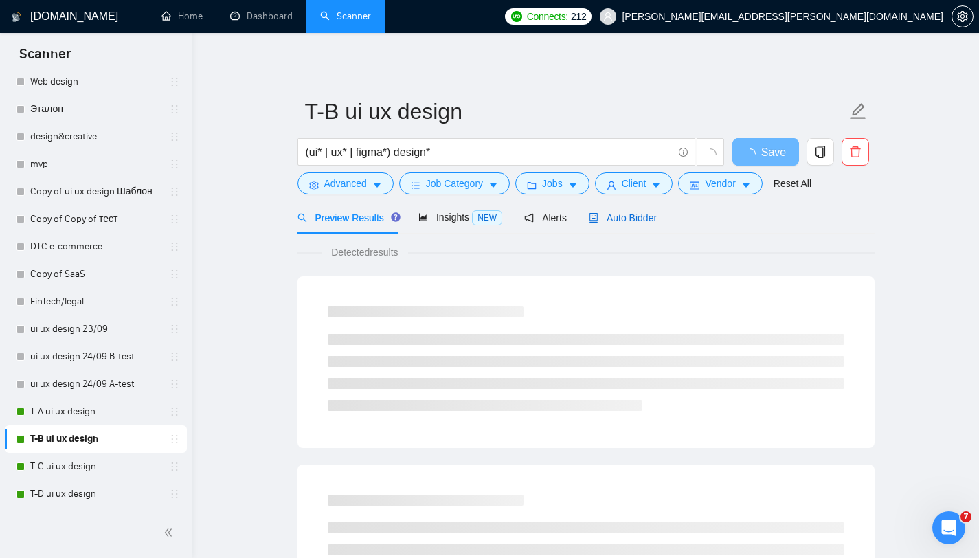
click at [657, 217] on span "Auto Bidder" at bounding box center [623, 217] width 68 height 11
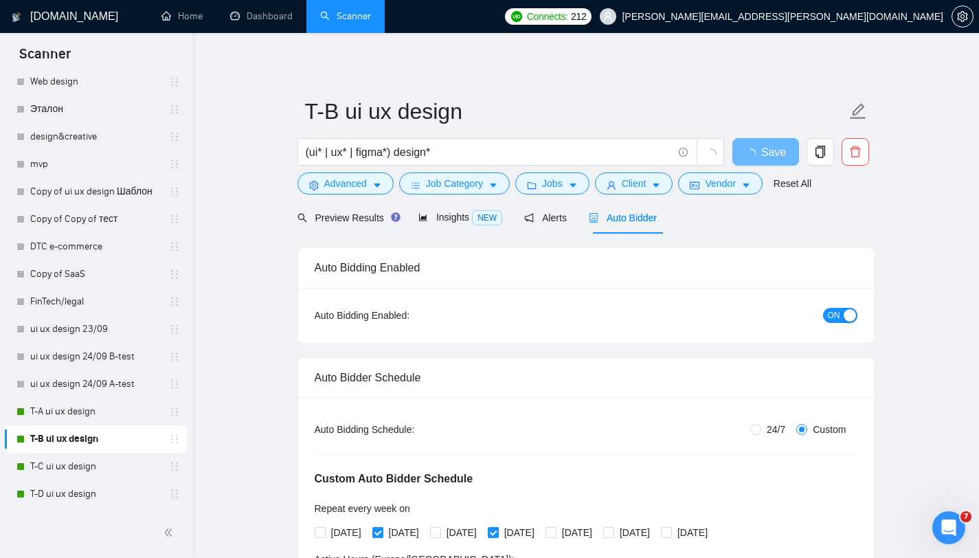
radio input "false"
radio input "true"
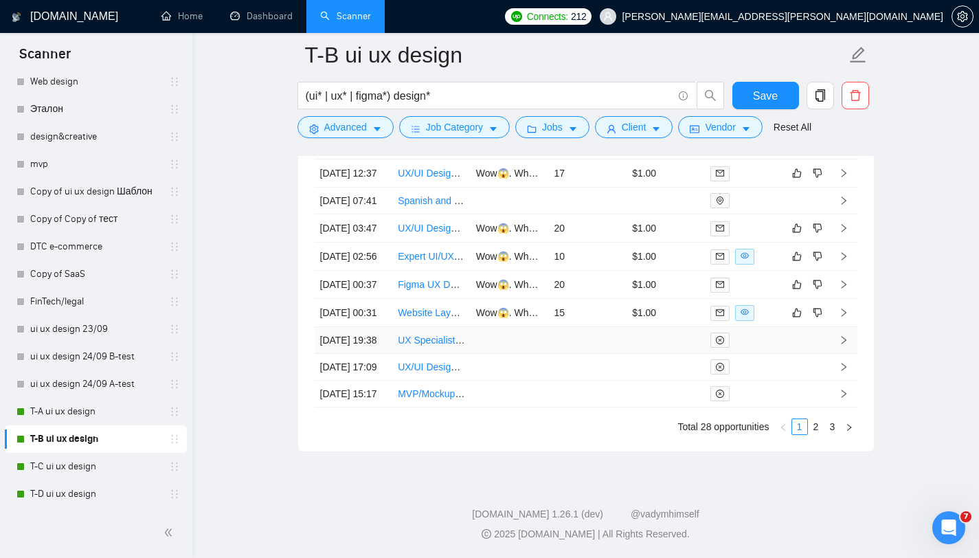
scroll to position [3857, 0]
click at [427, 251] on link "Expert UI/UX Designer for Mobile Beauty/Skincare App" at bounding box center [515, 256] width 234 height 11
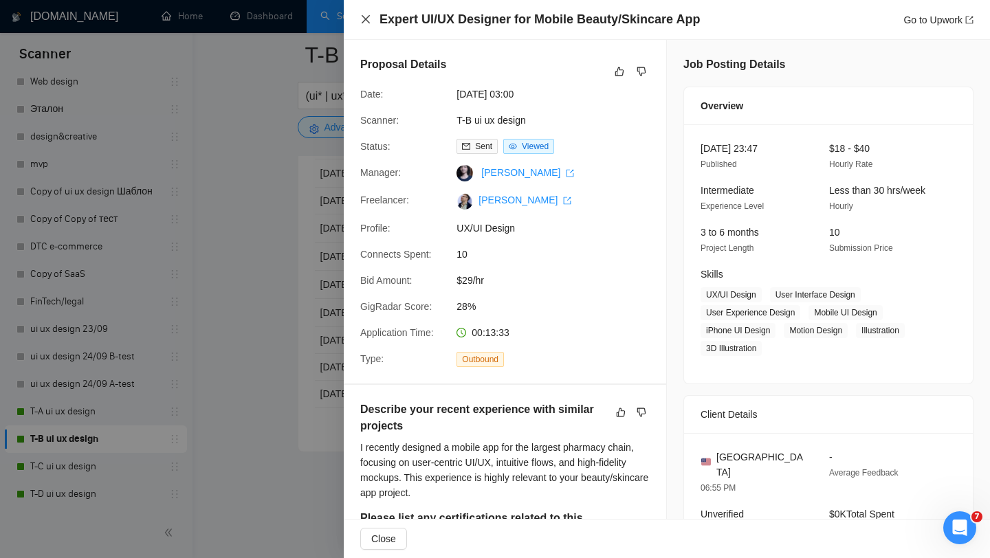
click at [365, 19] on icon "close" at bounding box center [366, 19] width 8 height 8
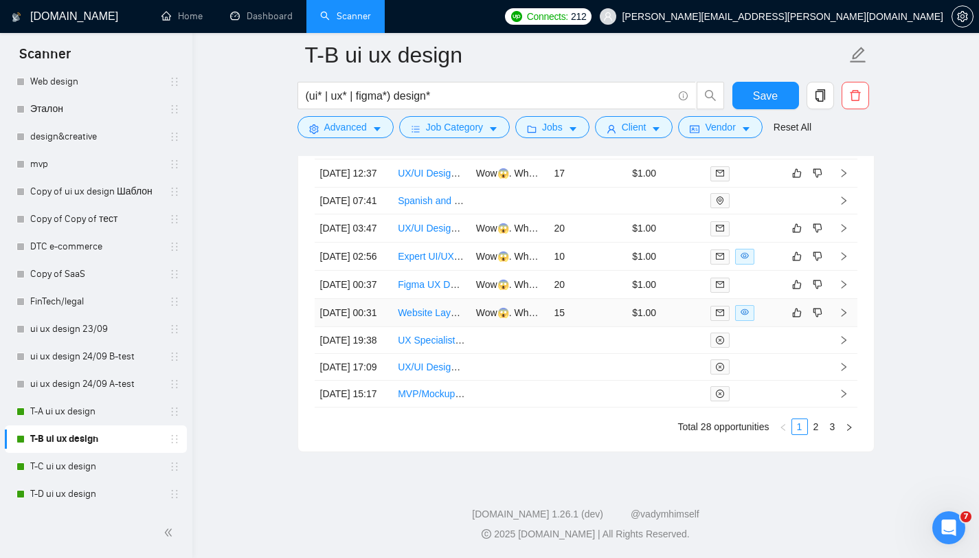
click at [439, 307] on link "Website Layout &amp; UX Design Expert Needed" at bounding box center [504, 312] width 212 height 11
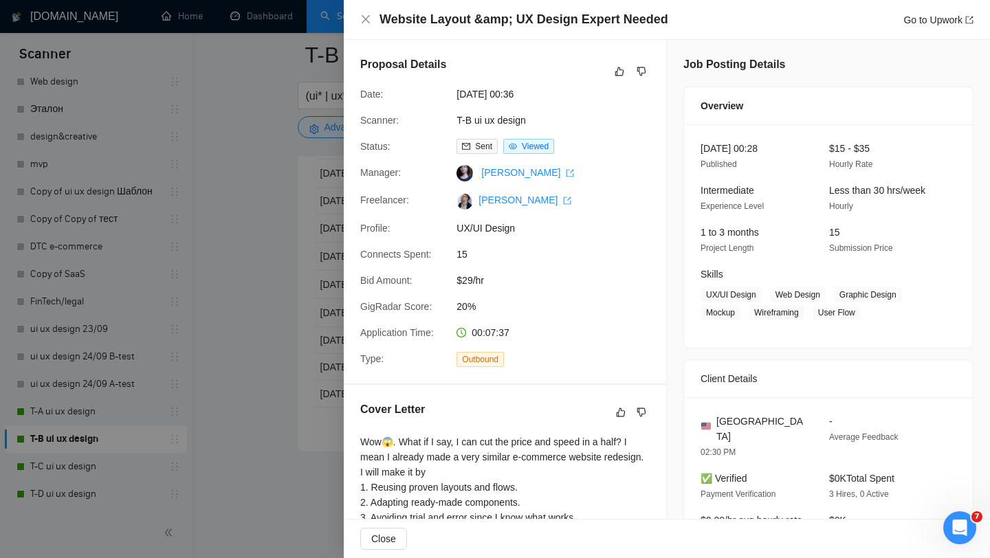
click at [819, 421] on div "Proposal Details Date: [DATE] 00:36 Scanner: T-B ui ux design Status: Sent View…" at bounding box center [667, 426] width 646 height 773
click at [371, 20] on div "Website Layout &amp; UX Design Expert Needed Go to Upwork" at bounding box center [666, 19] width 613 height 17
click at [368, 18] on icon "close" at bounding box center [365, 19] width 11 height 11
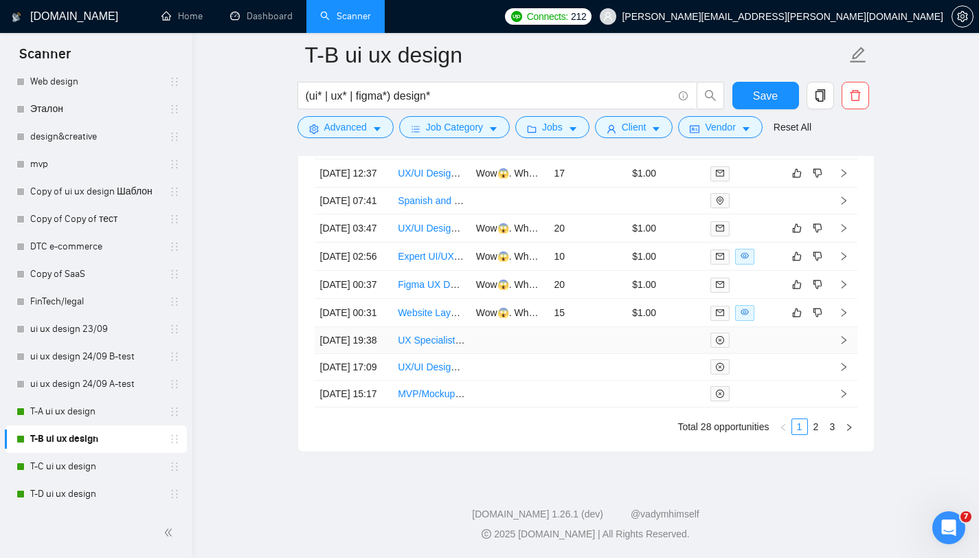
scroll to position [3885, 0]
click at [814, 421] on link "2" at bounding box center [816, 426] width 15 height 15
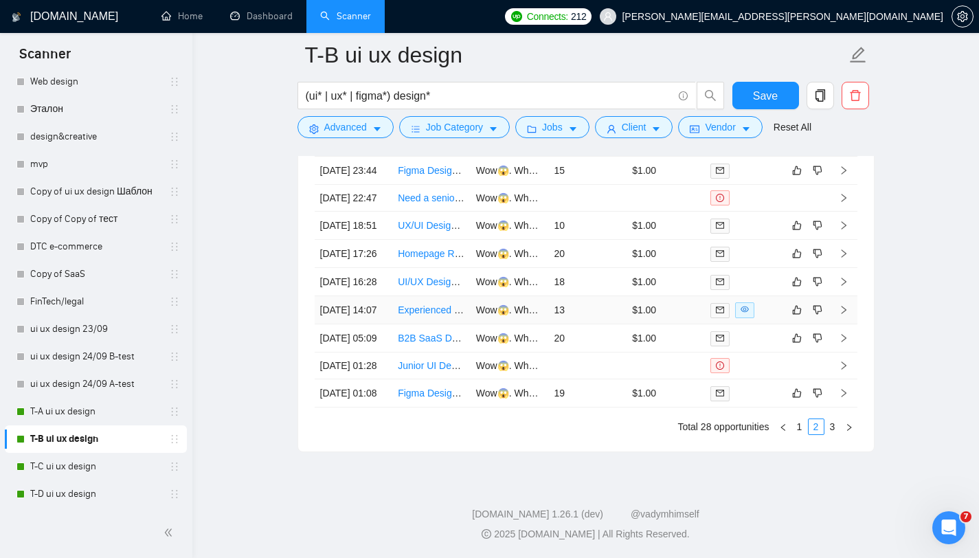
click at [439, 304] on link "Experienced Business Developer / Sales Representative for UX Design Agency" at bounding box center [567, 309] width 338 height 11
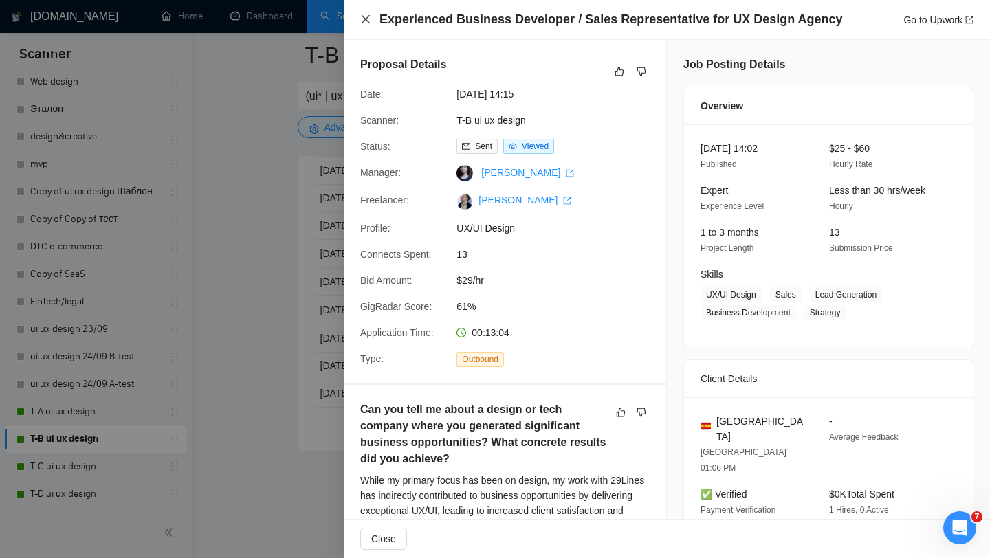
click at [365, 23] on icon "close" at bounding box center [365, 19] width 11 height 11
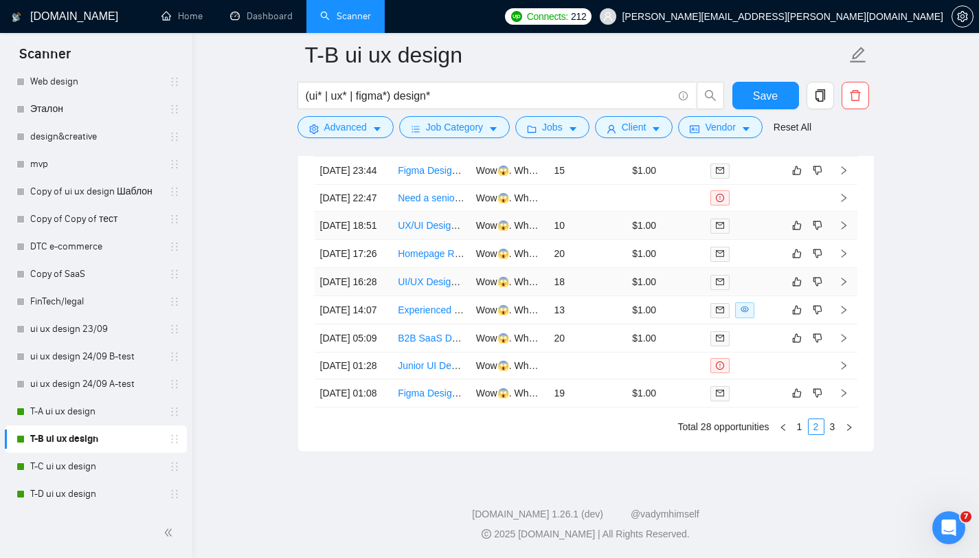
scroll to position [3885, 0]
click at [830, 421] on link "3" at bounding box center [833, 426] width 15 height 15
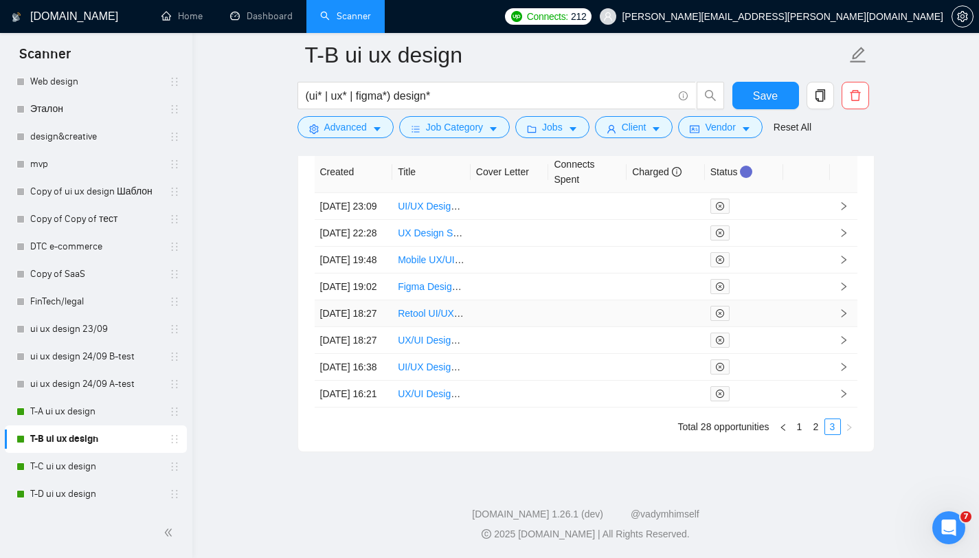
scroll to position [3801, 0]
click at [803, 421] on link "1" at bounding box center [800, 426] width 15 height 15
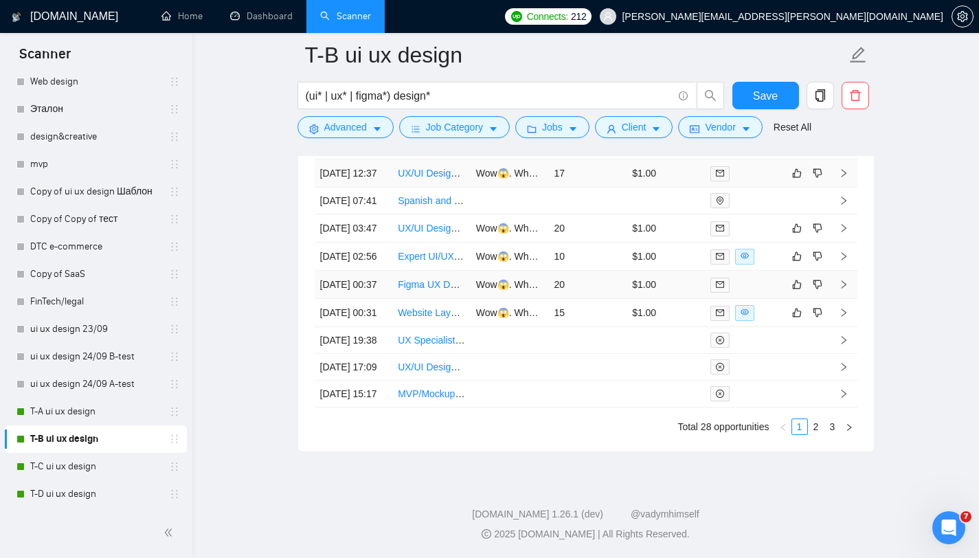
scroll to position [3870, 0]
click at [75, 414] on link "T-A ui ux design" at bounding box center [95, 411] width 131 height 27
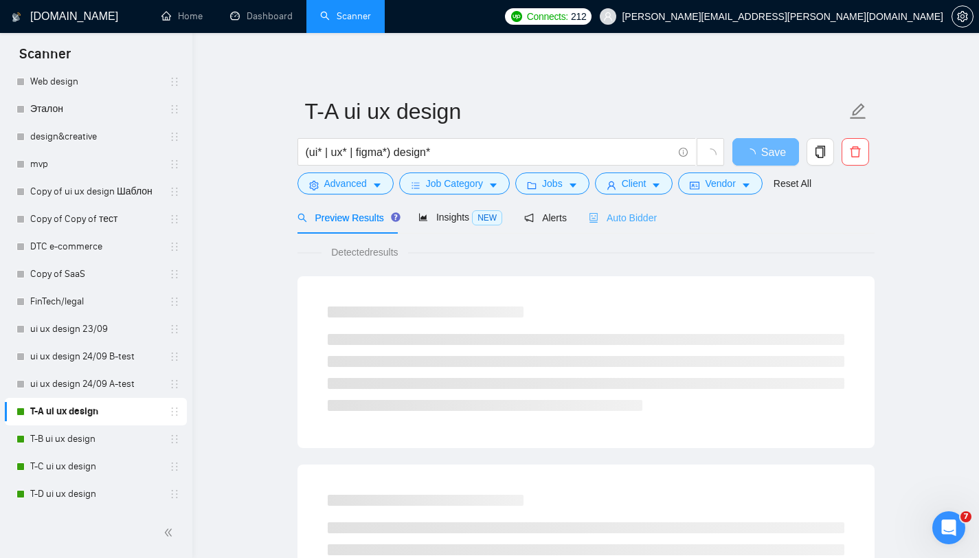
click at [628, 227] on div "Auto Bidder" at bounding box center [623, 217] width 68 height 32
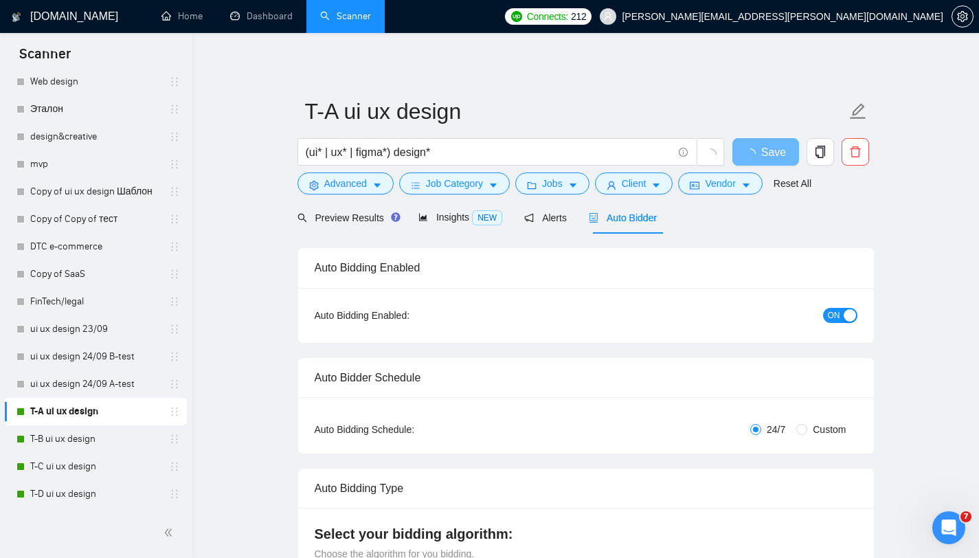
radio input "false"
radio input "true"
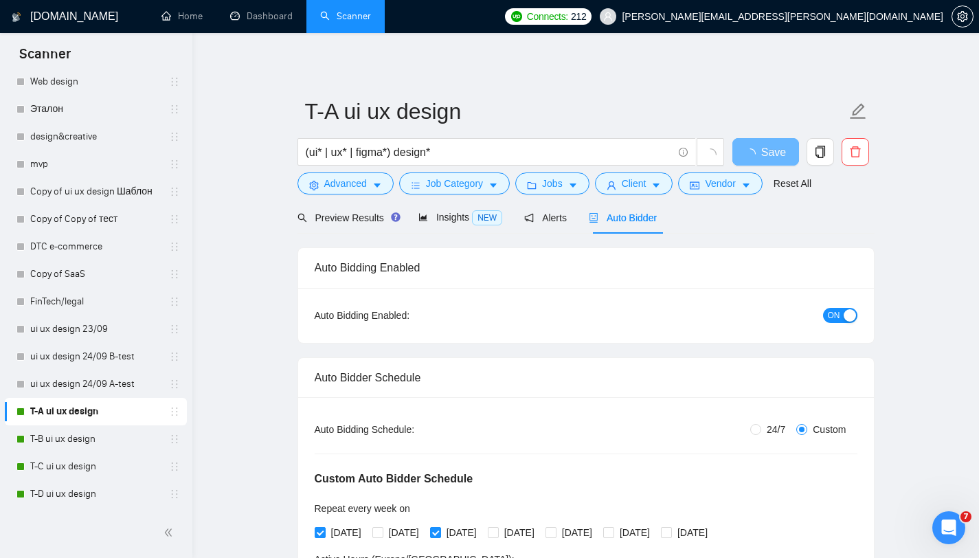
click at [629, 215] on span "Auto Bidder" at bounding box center [623, 217] width 68 height 11
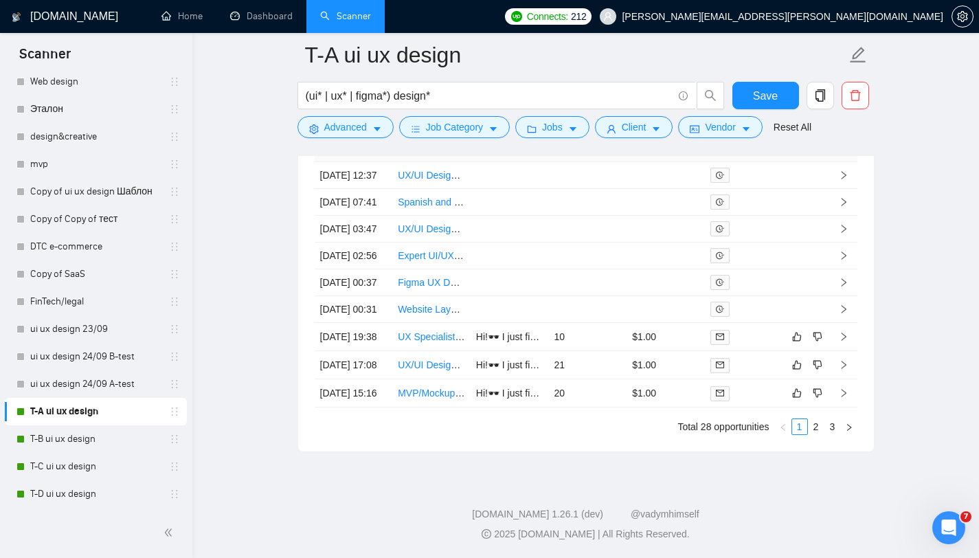
scroll to position [3885, 0]
click at [815, 421] on link "2" at bounding box center [816, 426] width 15 height 15
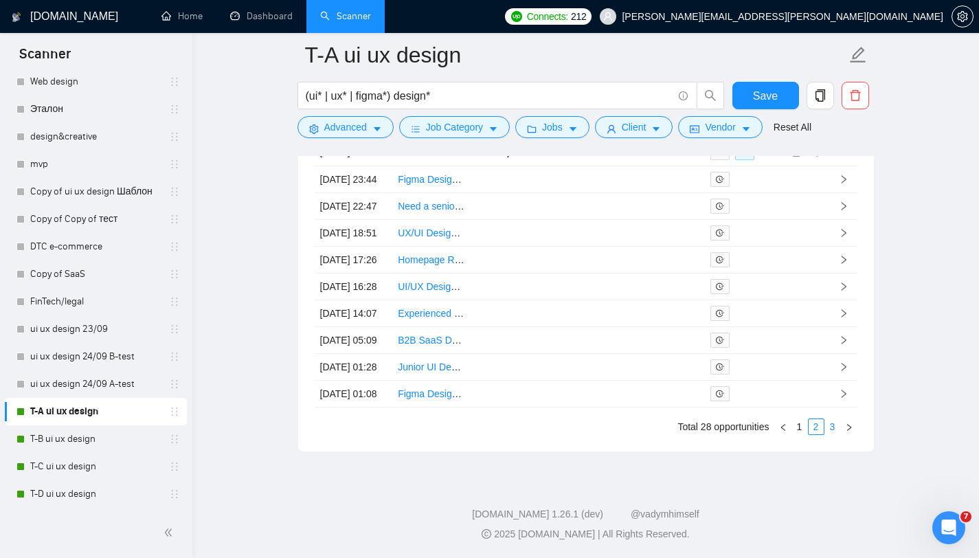
click at [829, 421] on link "3" at bounding box center [833, 426] width 15 height 15
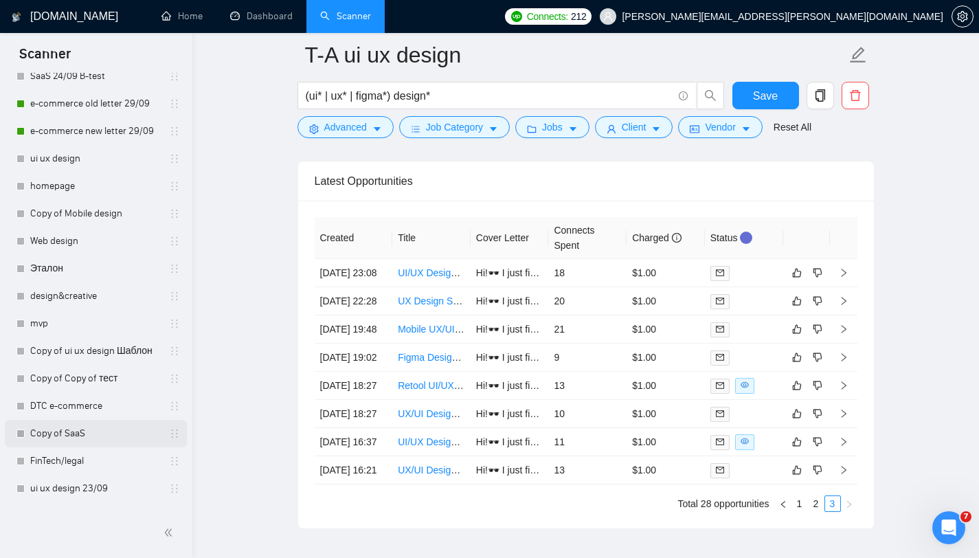
scroll to position [302, 0]
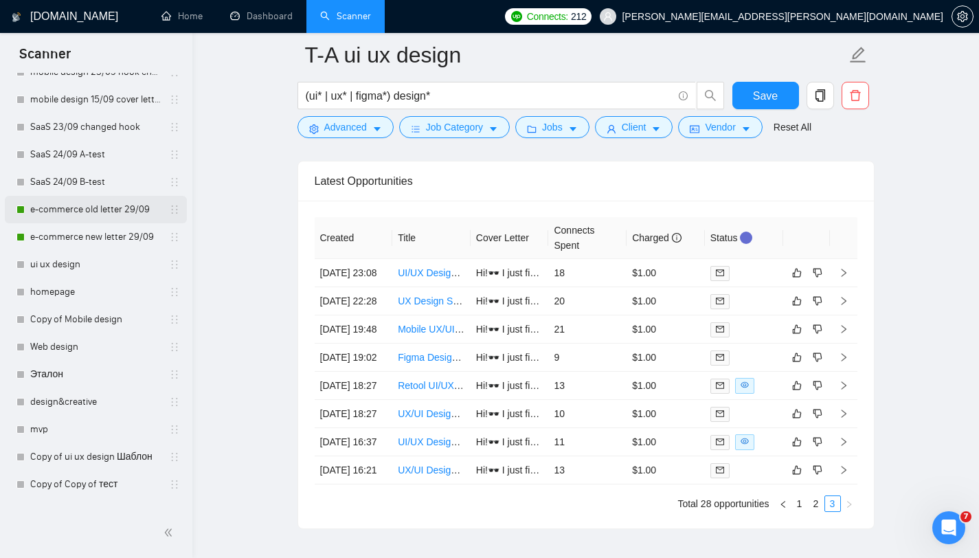
click at [87, 209] on link "e-commerce old letter 29/09" at bounding box center [95, 209] width 131 height 27
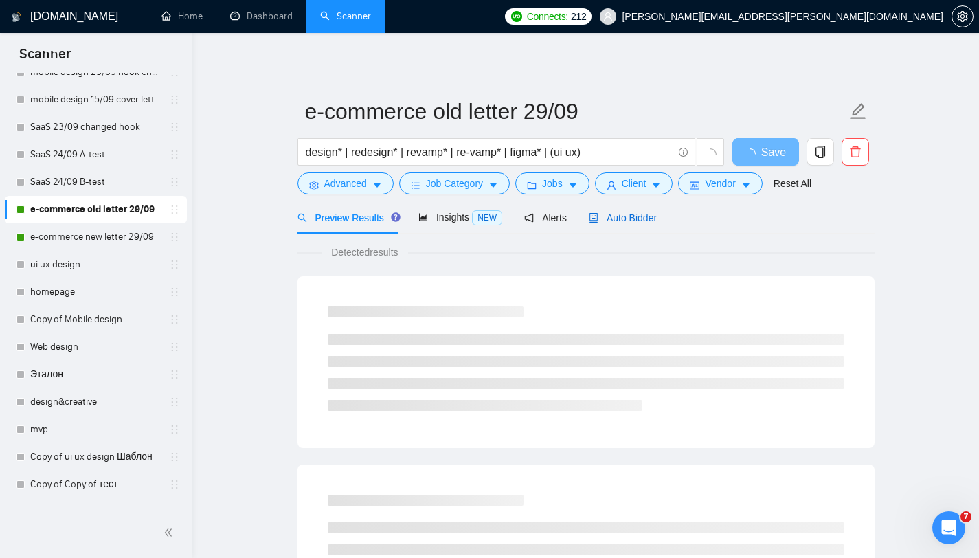
click at [646, 220] on span "Auto Bidder" at bounding box center [623, 217] width 68 height 11
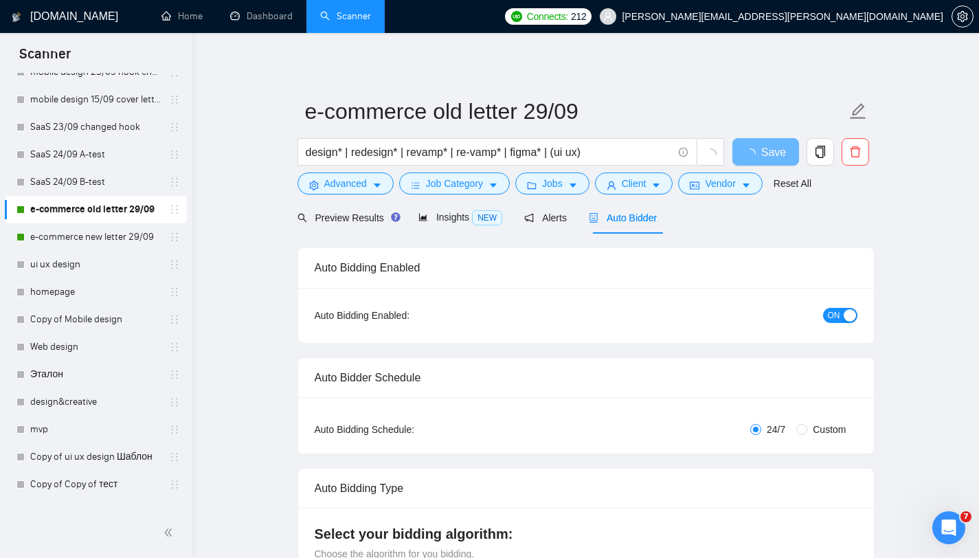
radio input "false"
radio input "true"
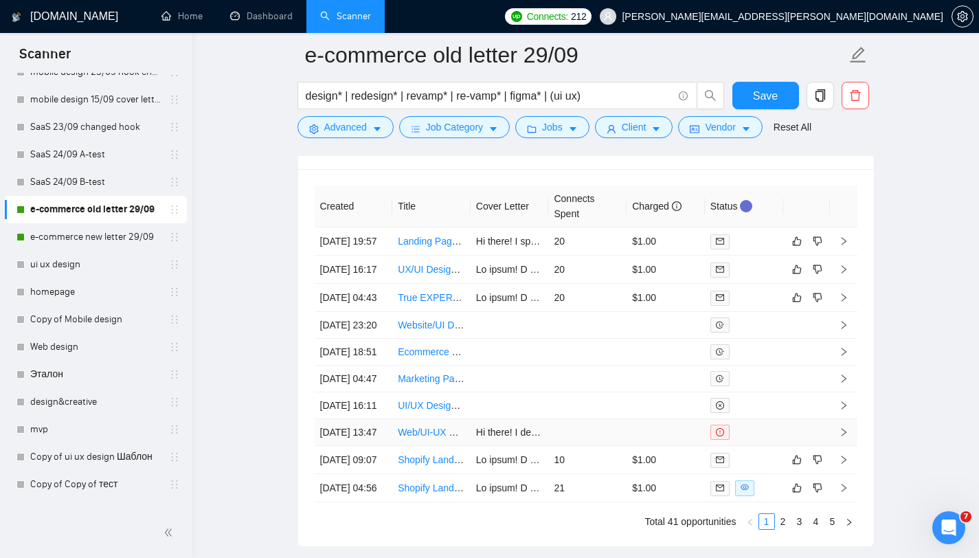
scroll to position [3698, 0]
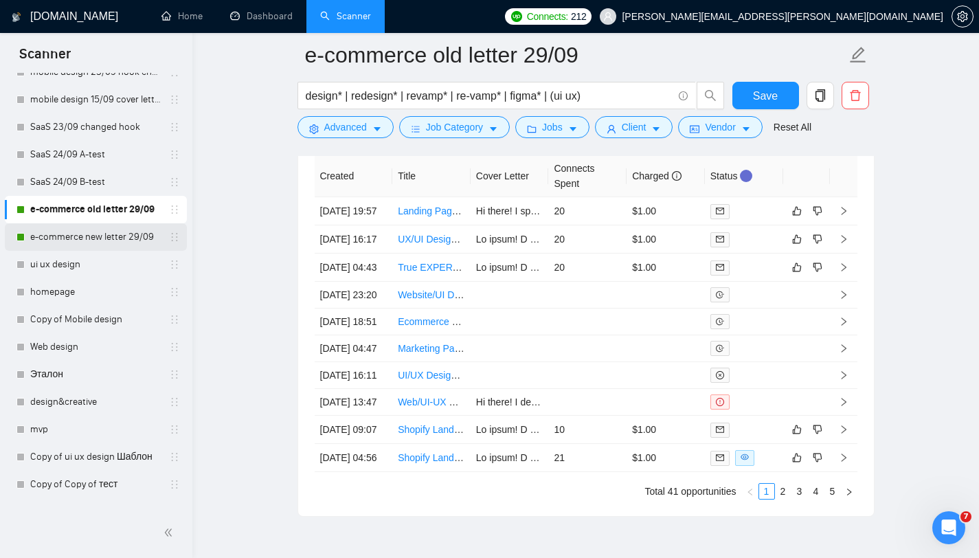
click at [85, 232] on link "e-commerce new letter 29/09" at bounding box center [95, 236] width 131 height 27
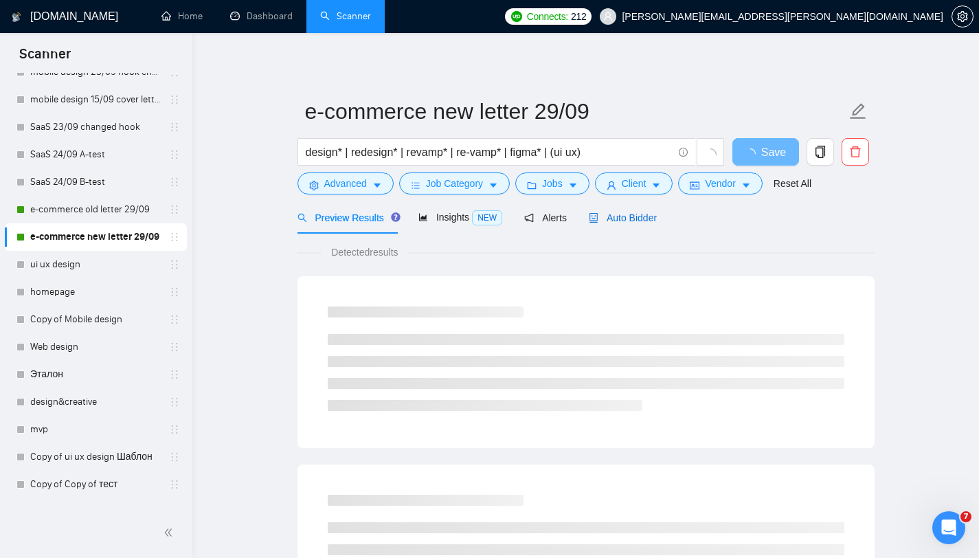
click at [620, 212] on span "Auto Bidder" at bounding box center [623, 217] width 68 height 11
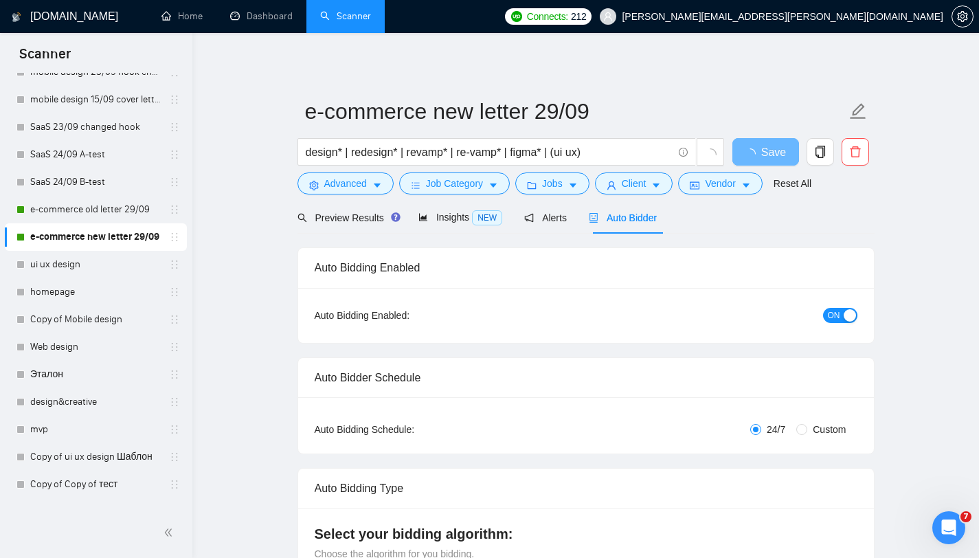
radio input "false"
radio input "true"
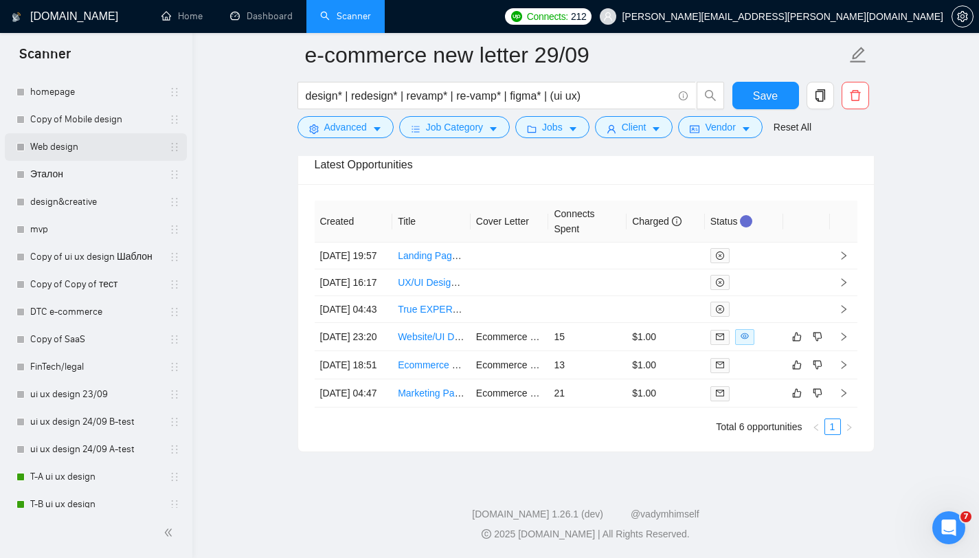
scroll to position [567, 0]
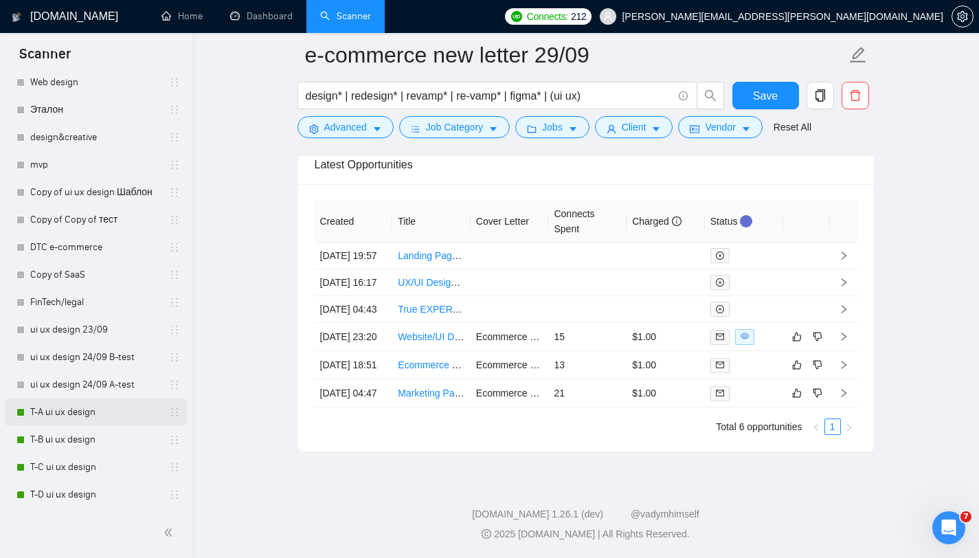
click at [87, 416] on link "T-A ui ux design" at bounding box center [95, 412] width 131 height 27
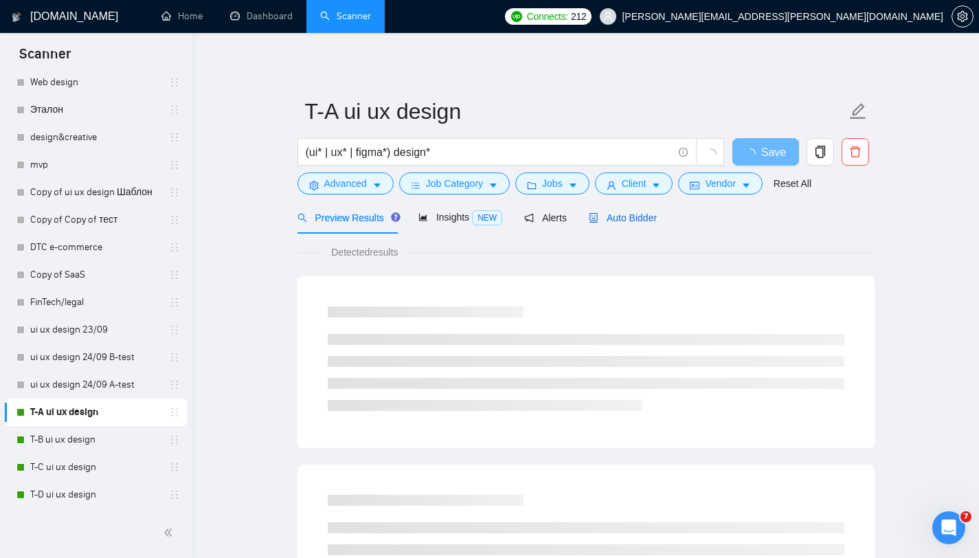
click at [625, 214] on span "Auto Bidder" at bounding box center [623, 217] width 68 height 11
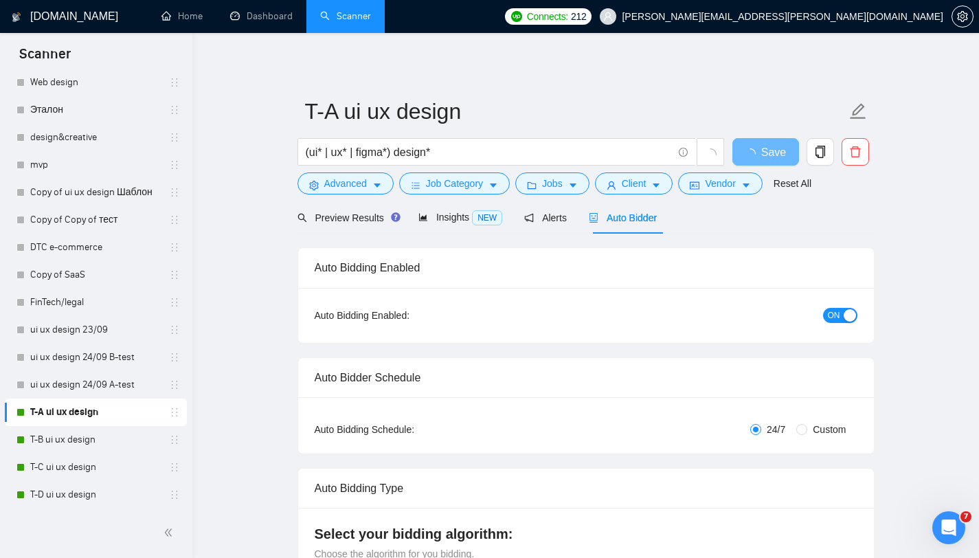
radio input "false"
radio input "true"
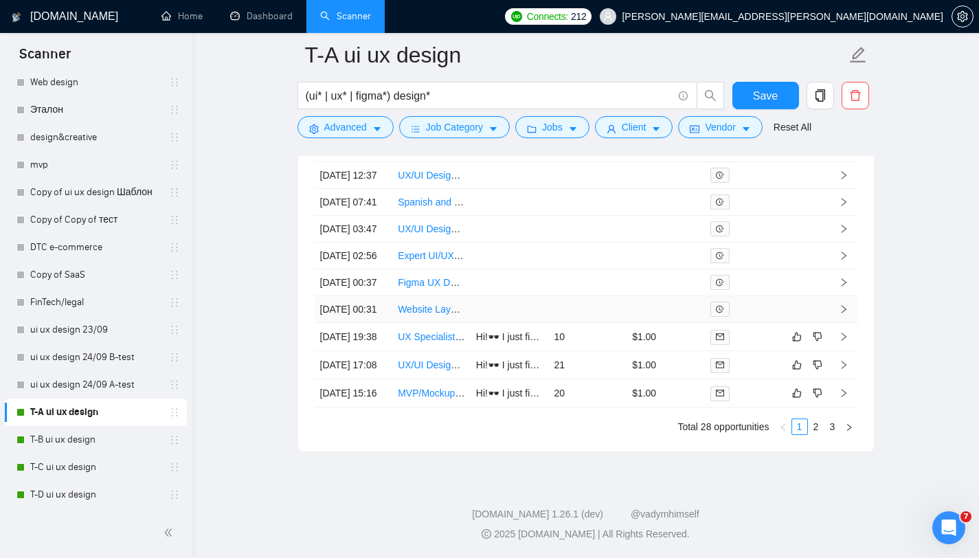
scroll to position [3885, 0]
click at [814, 421] on link "2" at bounding box center [816, 426] width 15 height 15
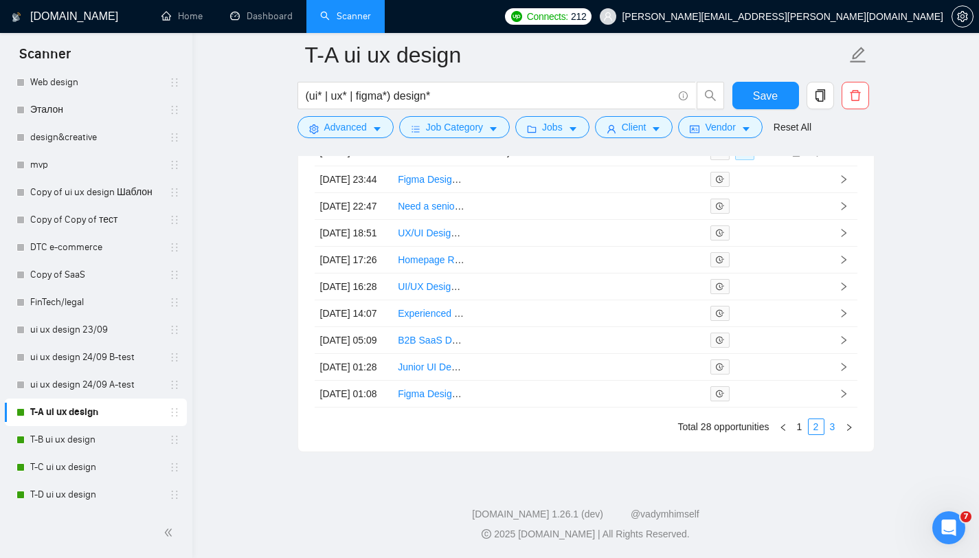
click at [832, 421] on link "3" at bounding box center [833, 426] width 15 height 15
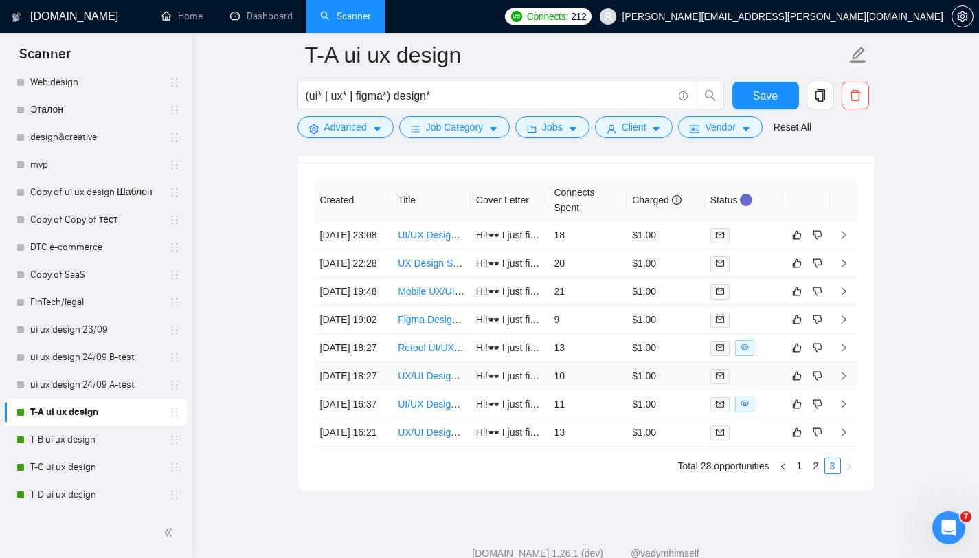
scroll to position [3648, 0]
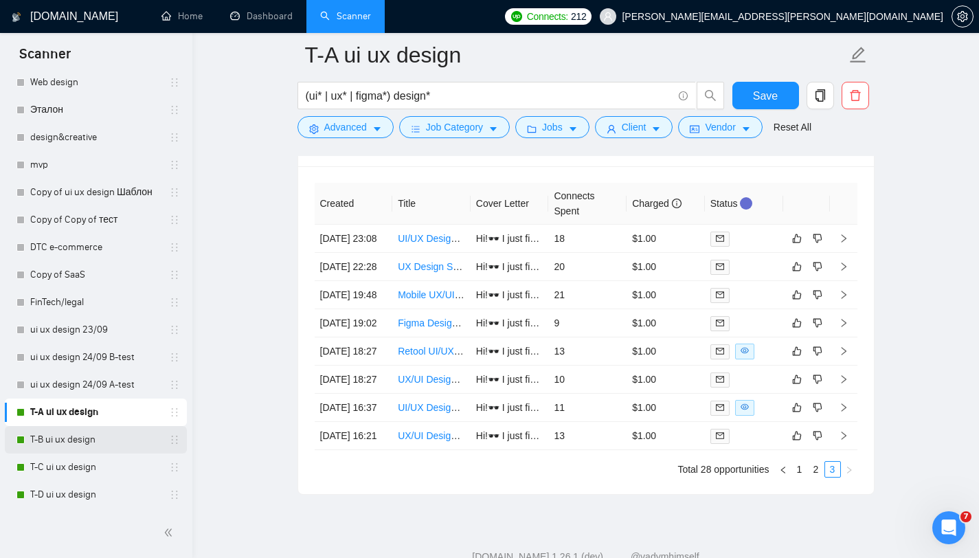
click at [81, 421] on link "T-B ui ux design" at bounding box center [95, 439] width 131 height 27
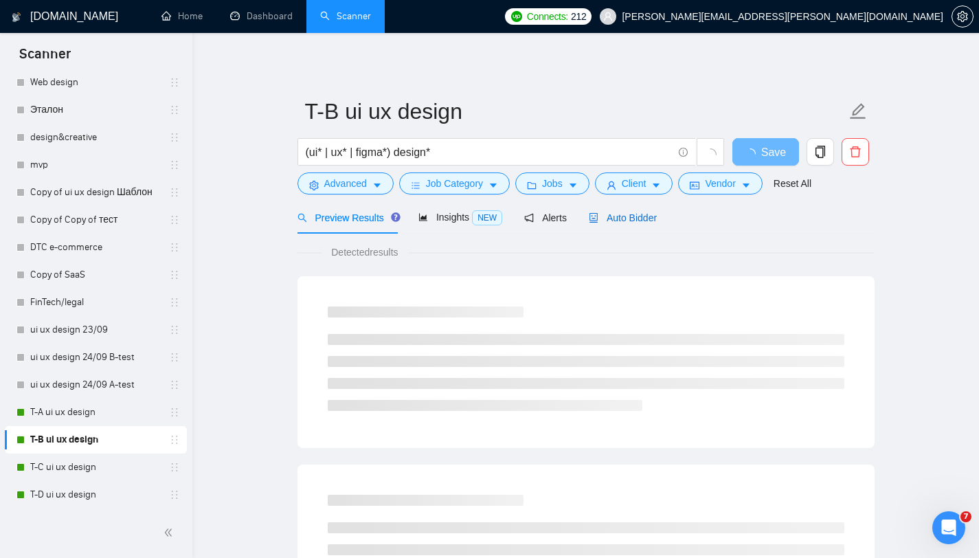
click at [622, 222] on span "Auto Bidder" at bounding box center [623, 217] width 68 height 11
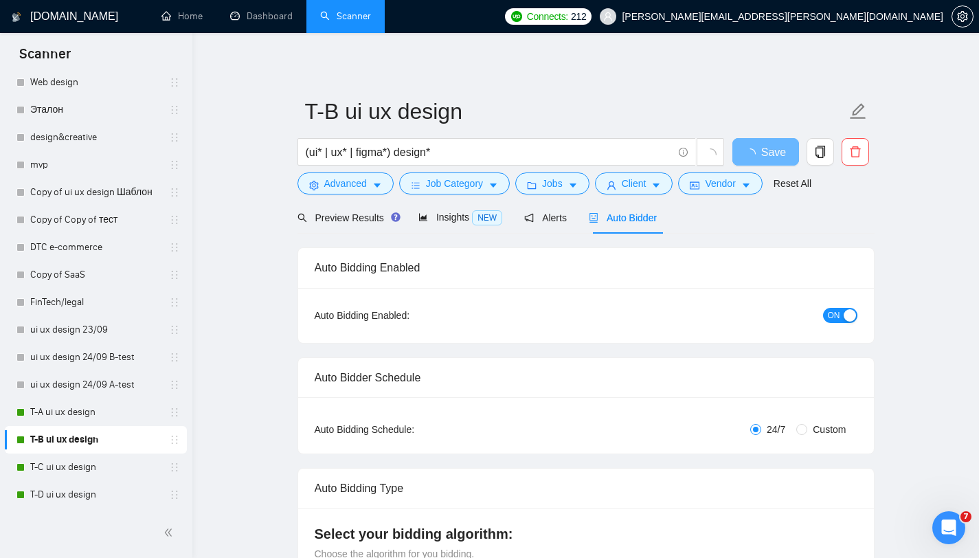
radio input "false"
radio input "true"
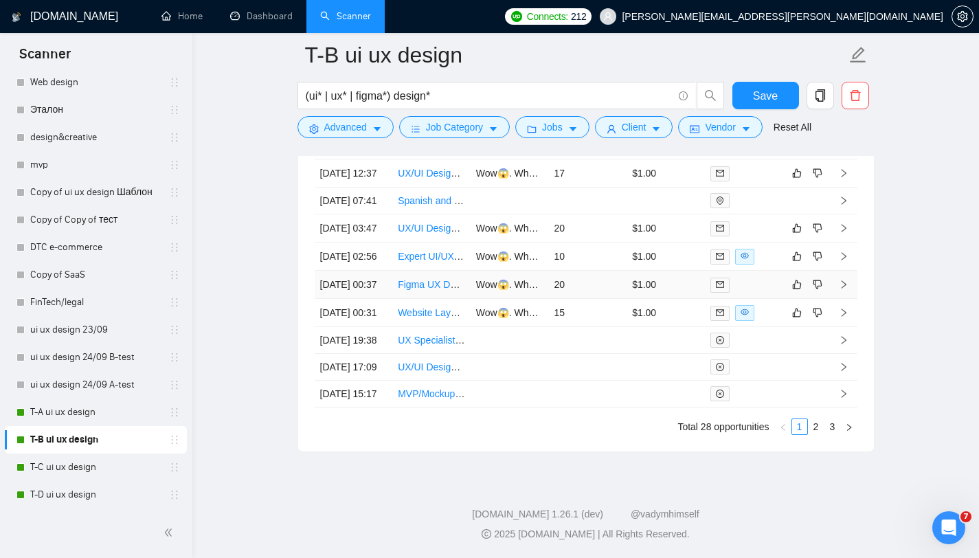
scroll to position [3858, 0]
click at [819, 421] on link "2" at bounding box center [816, 426] width 15 height 15
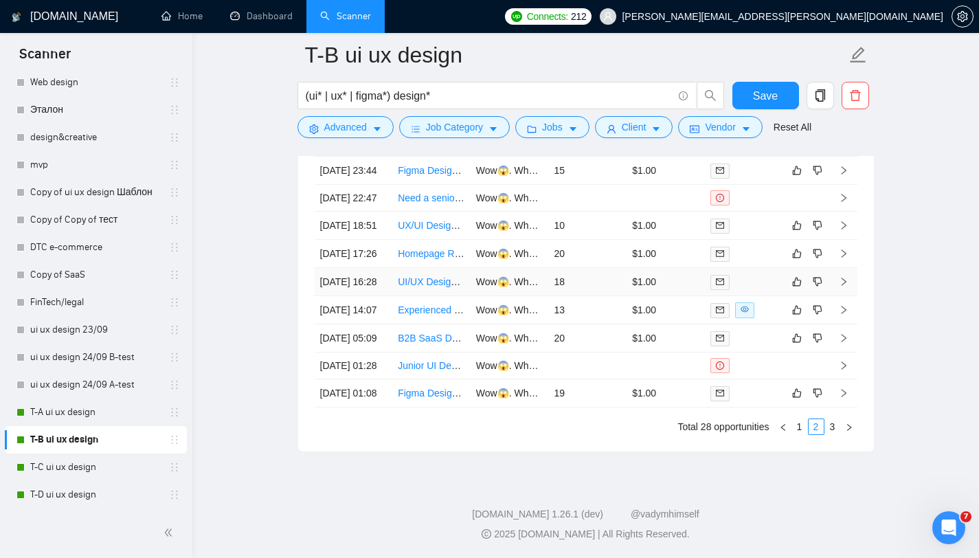
scroll to position [3885, 0]
click at [834, 421] on link "3" at bounding box center [833, 426] width 15 height 15
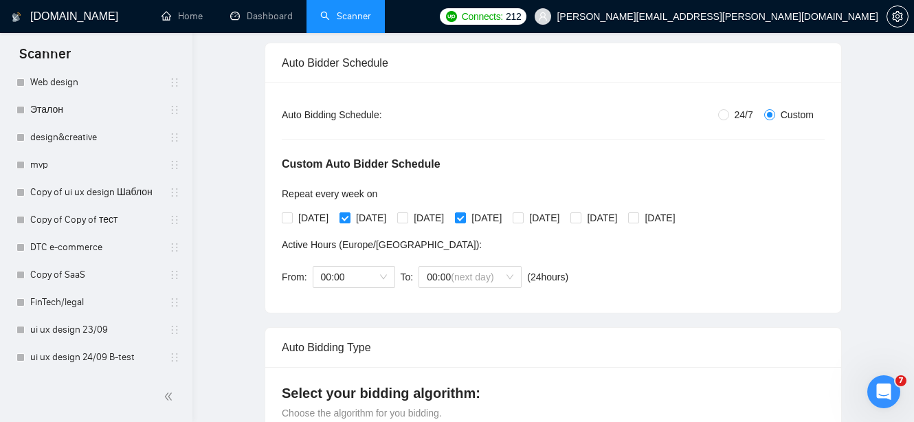
scroll to position [0, 0]
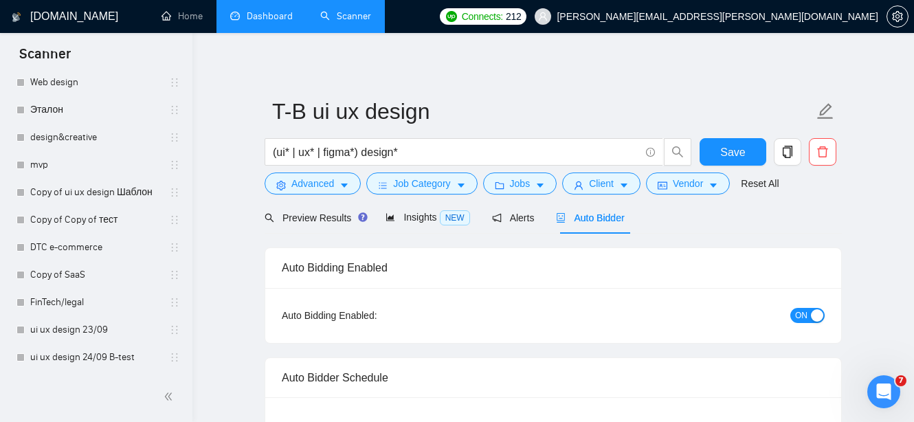
click at [275, 16] on link "Dashboard" at bounding box center [261, 16] width 63 height 12
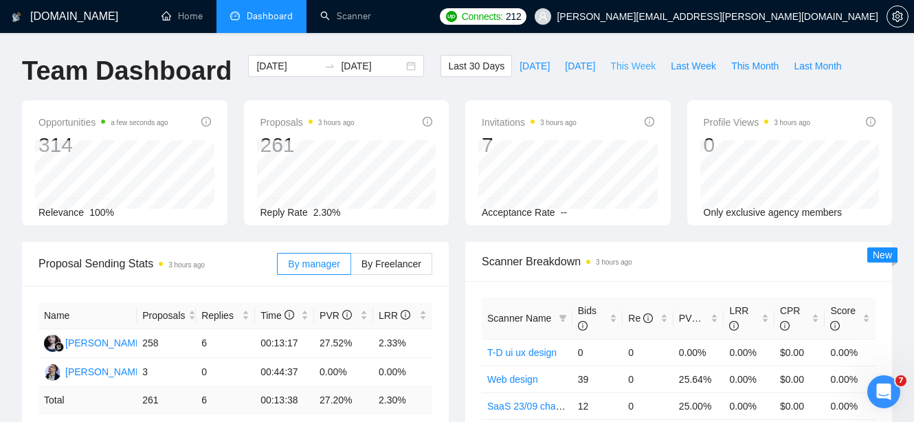
click at [625, 65] on span "This Week" at bounding box center [632, 65] width 45 height 15
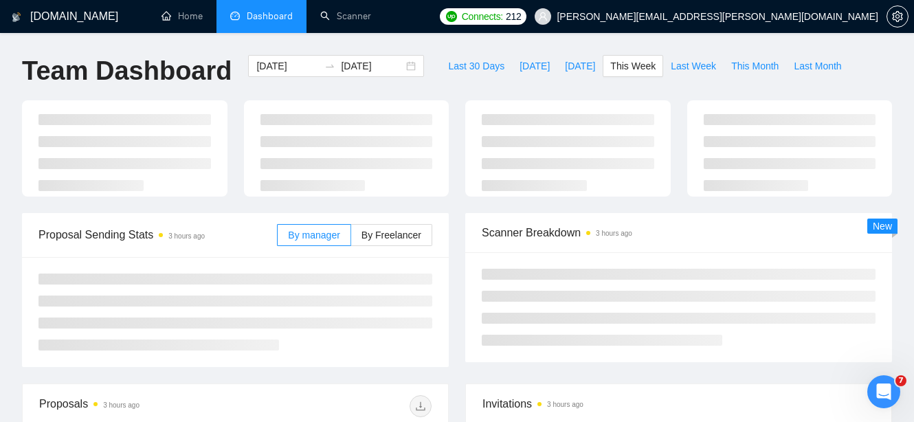
type input "[DATE]"
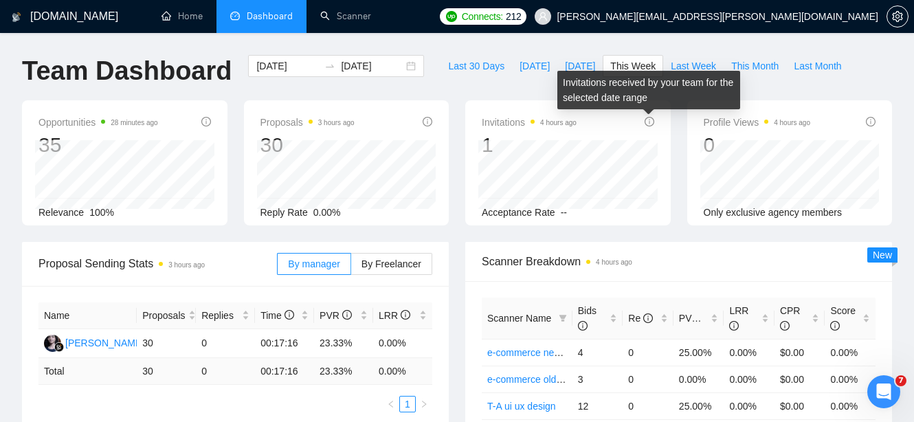
click at [649, 122] on icon "info-circle" at bounding box center [649, 121] width 1 height 5
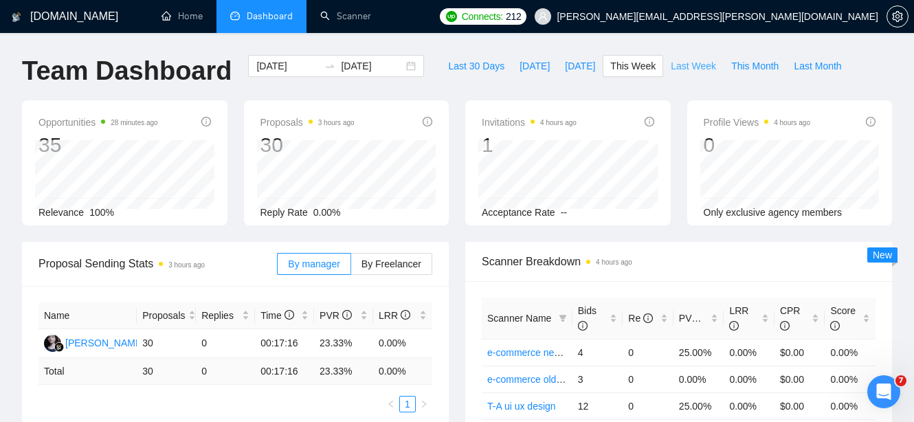
click at [678, 69] on span "Last Week" at bounding box center [693, 65] width 45 height 15
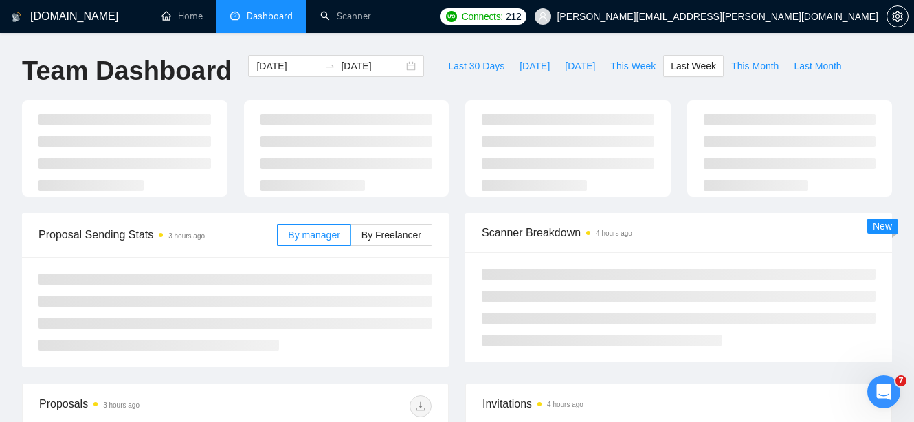
type input "[DATE]"
click at [634, 67] on span "This Week" at bounding box center [632, 65] width 45 height 15
type input "[DATE]"
